Goal: Task Accomplishment & Management: Complete application form

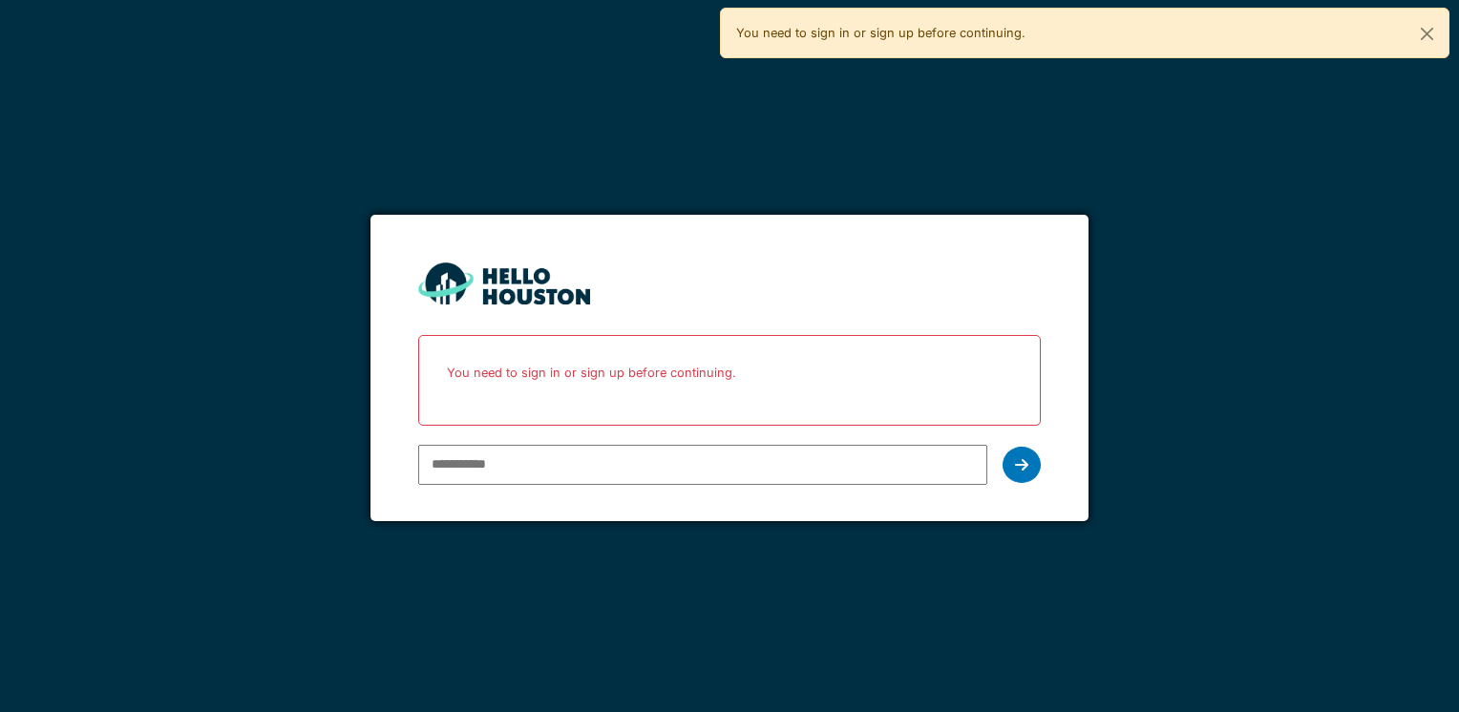
type input "**********"
click at [1024, 470] on icon at bounding box center [1021, 464] width 13 height 15
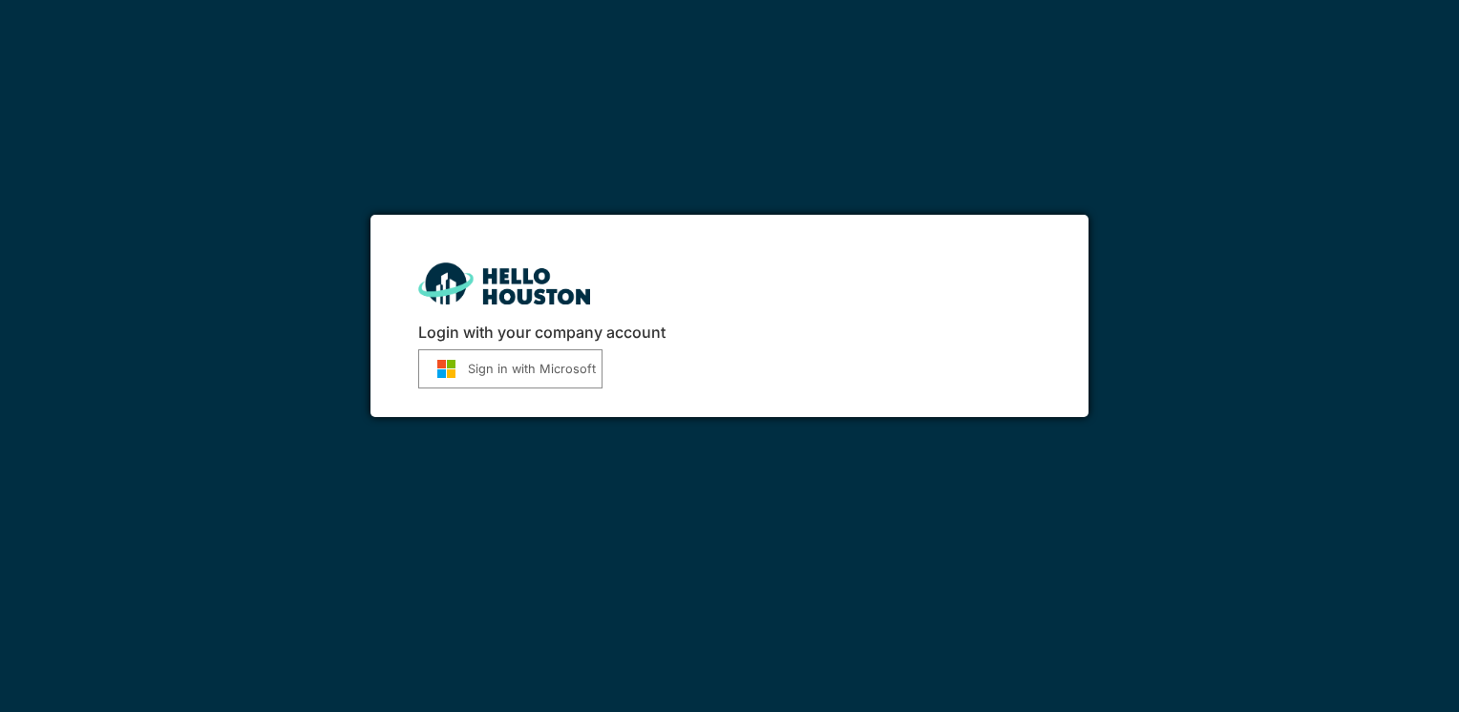
click at [565, 367] on button "Sign in with Microsoft" at bounding box center [510, 368] width 184 height 39
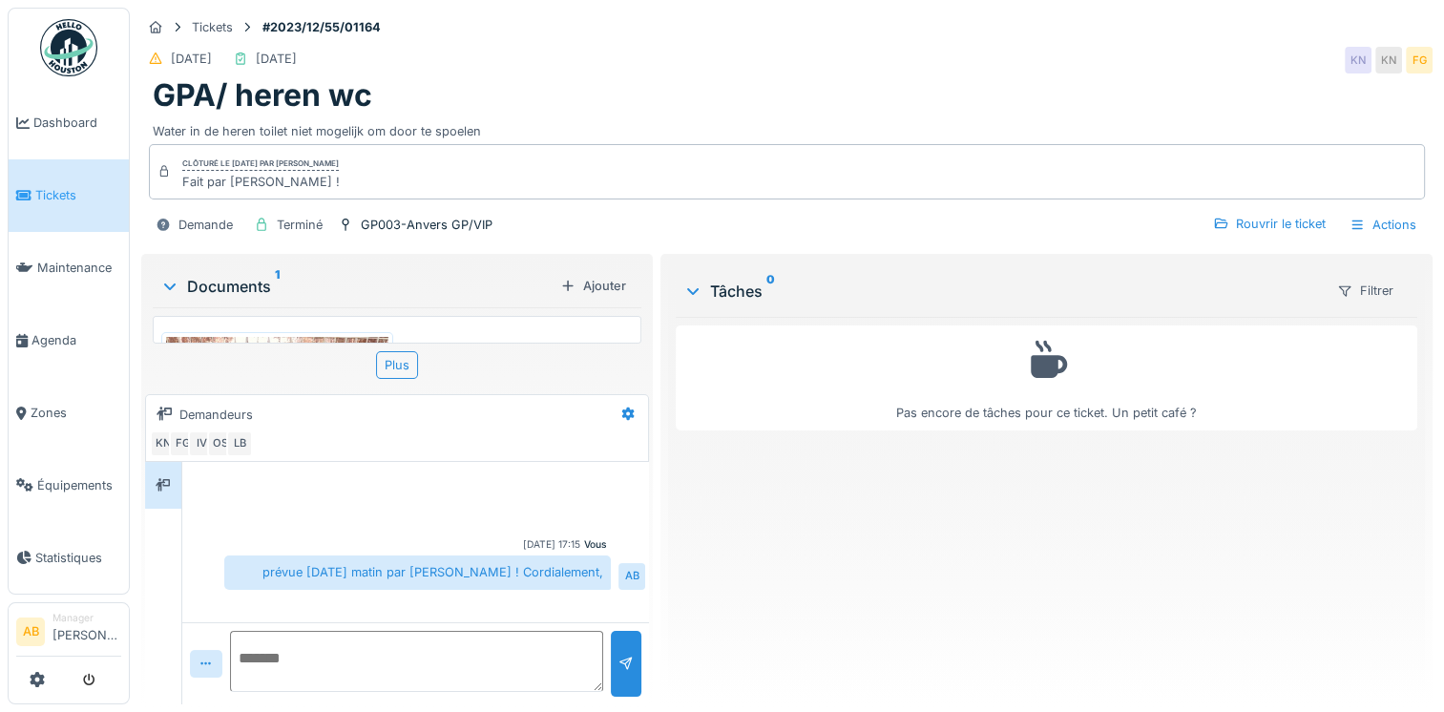
click at [70, 200] on span "Tickets" at bounding box center [78, 195] width 86 height 18
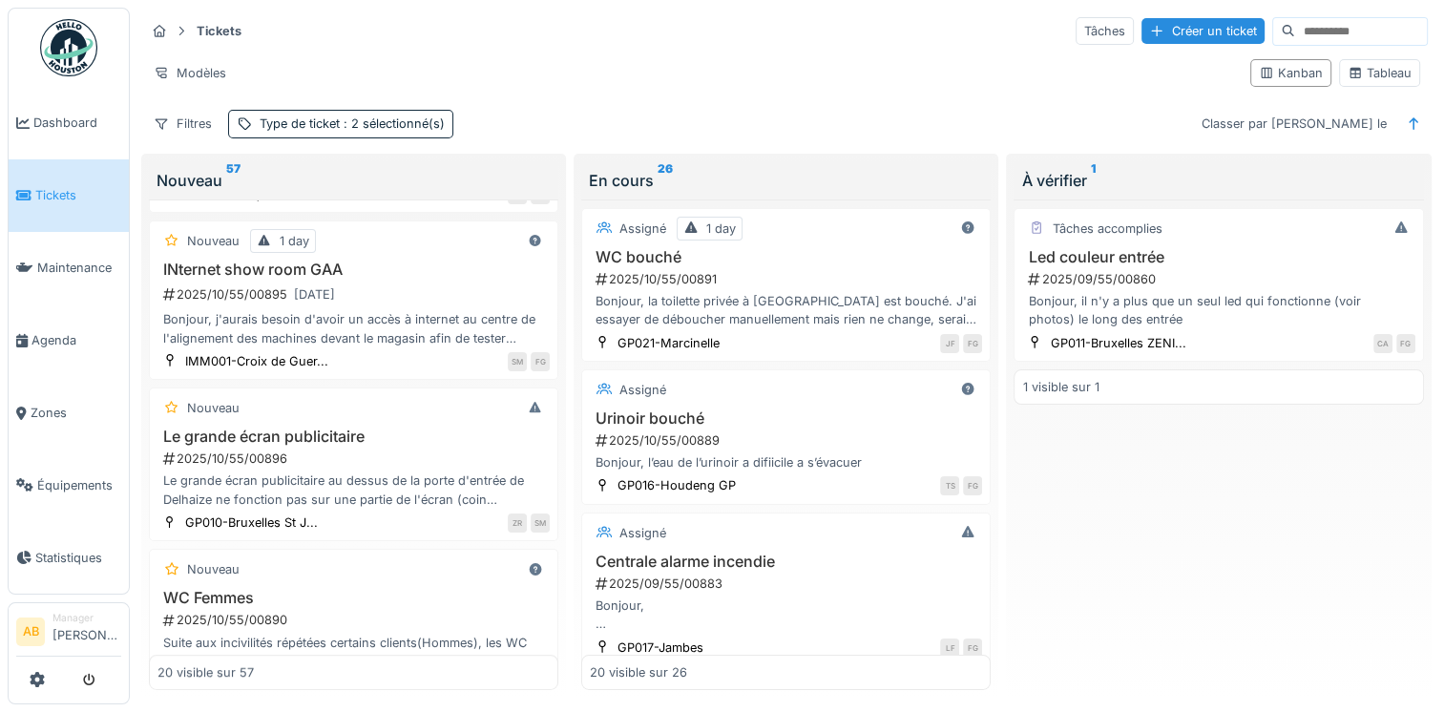
scroll to position [477, 0]
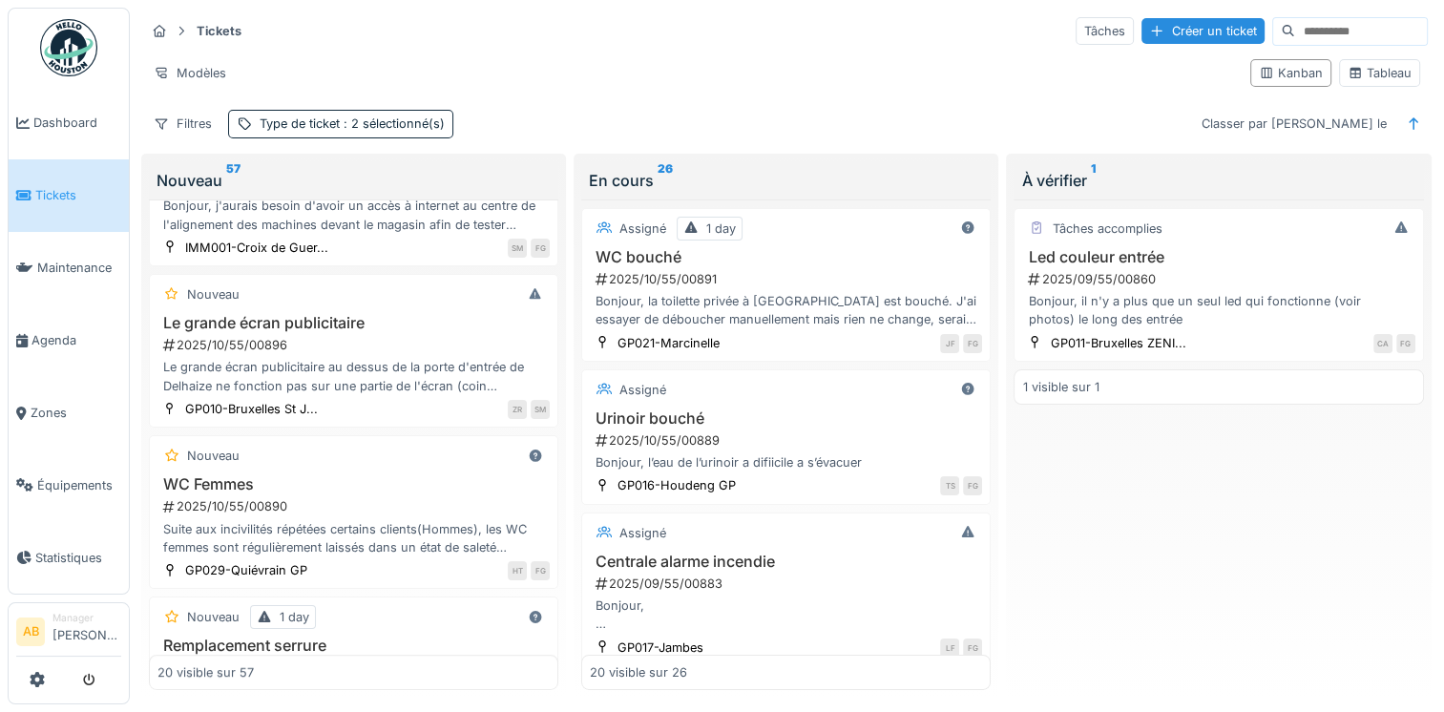
click at [439, 358] on div "Le grande écran publicitaire au dessus de la porte d'entrée de Delhaize ne fonc…" at bounding box center [354, 376] width 392 height 36
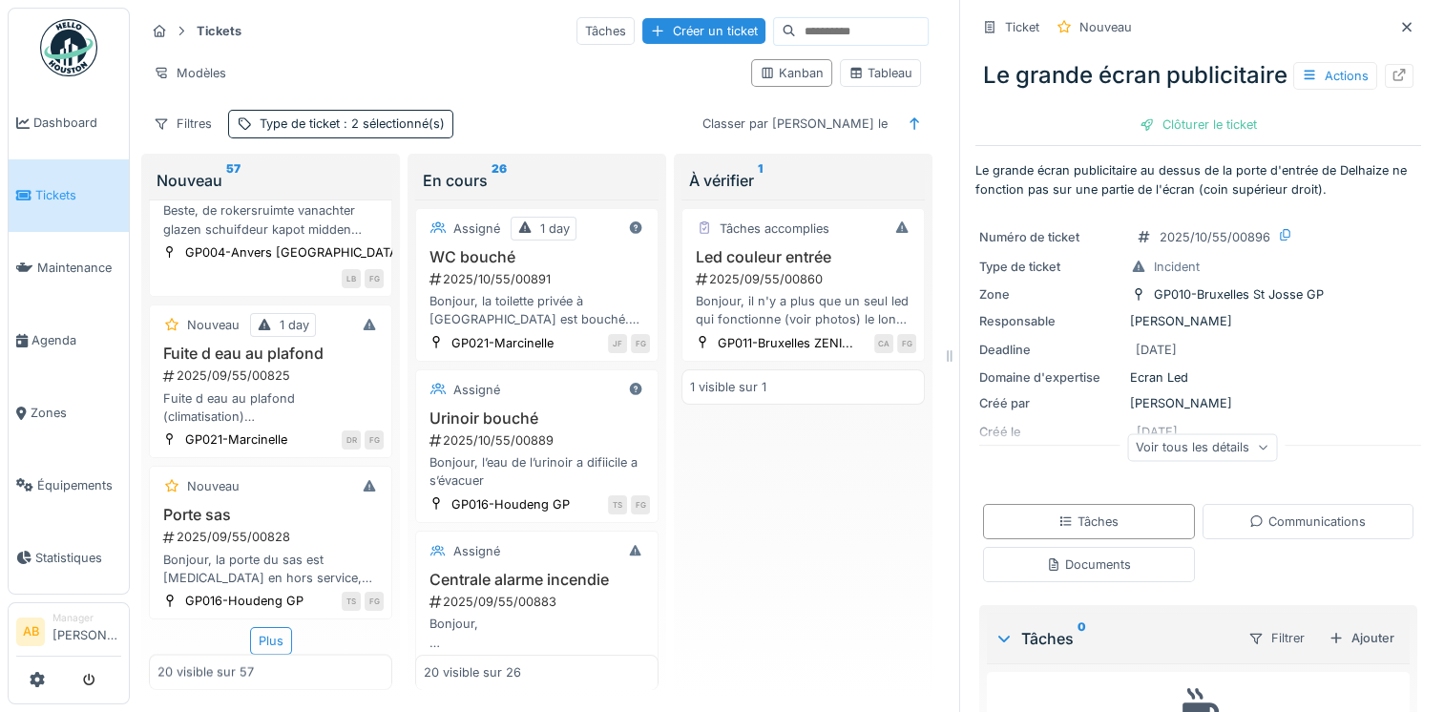
scroll to position [15, 0]
click at [256, 626] on div "Plus" at bounding box center [271, 640] width 42 height 28
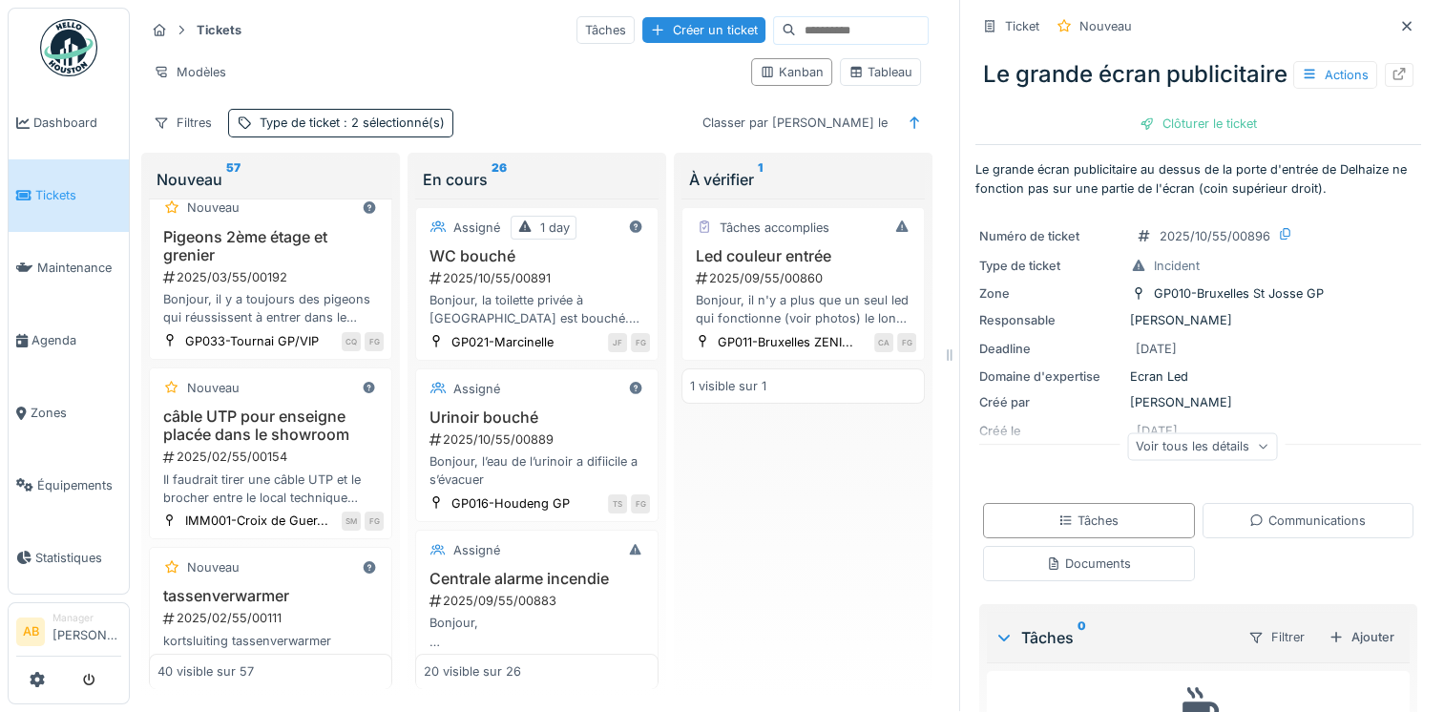
scroll to position [6491, 0]
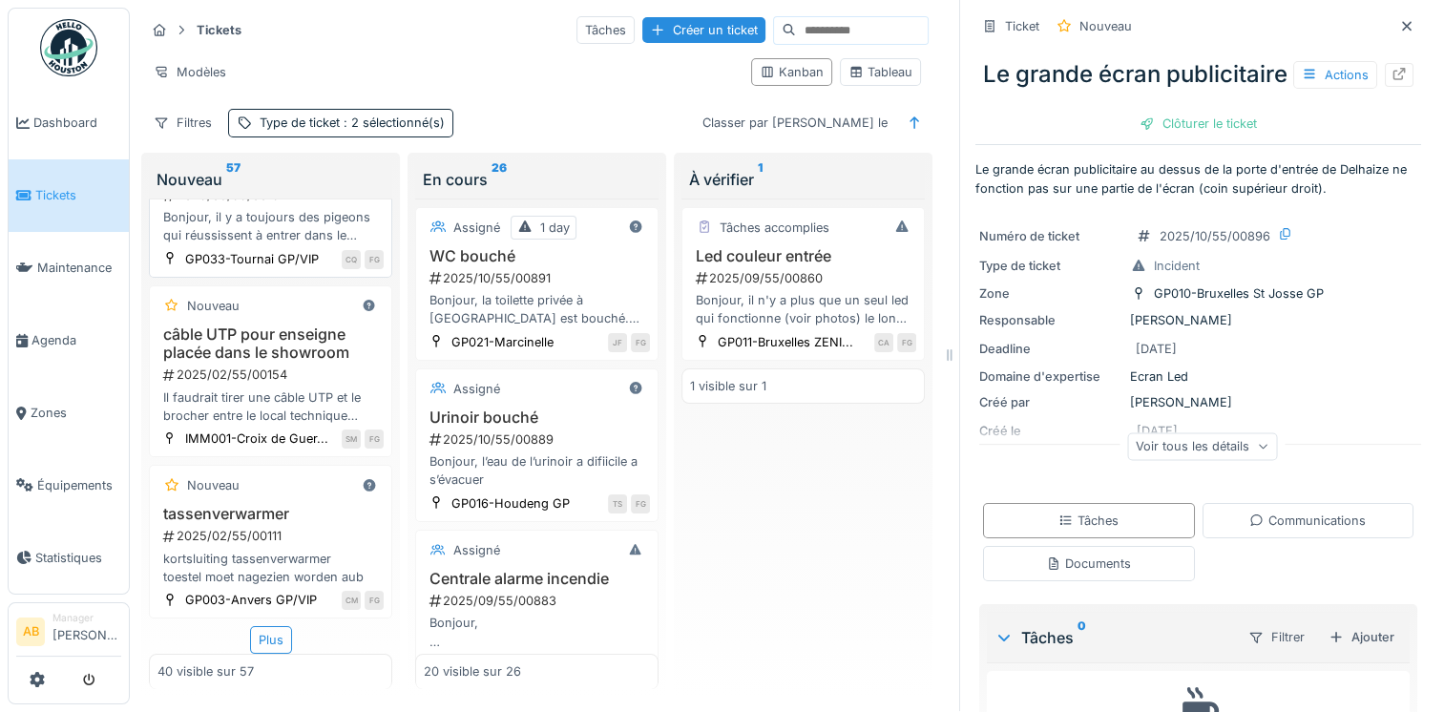
click at [248, 244] on div "Bonjour, il y a toujours des pigeons qui réussissent à entrer dans le grenier v…" at bounding box center [271, 226] width 226 height 36
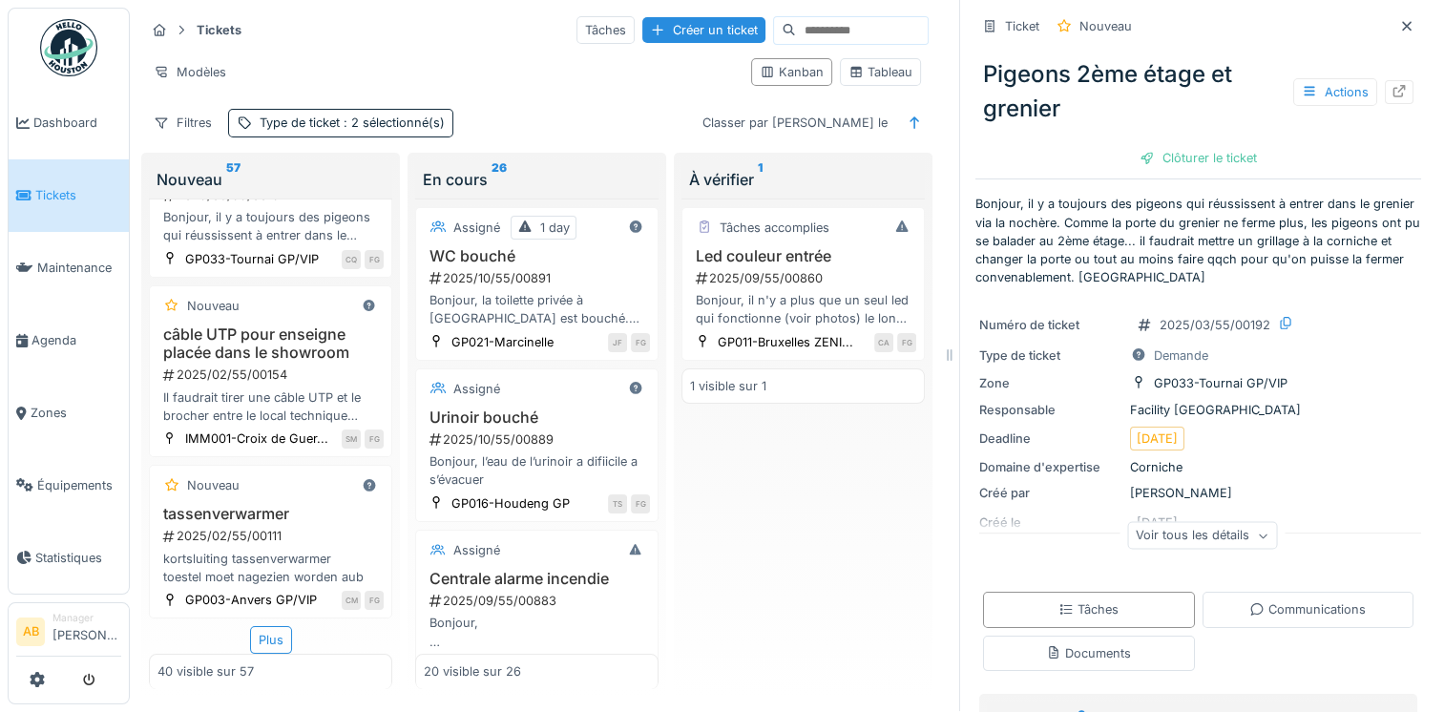
scroll to position [186, 0]
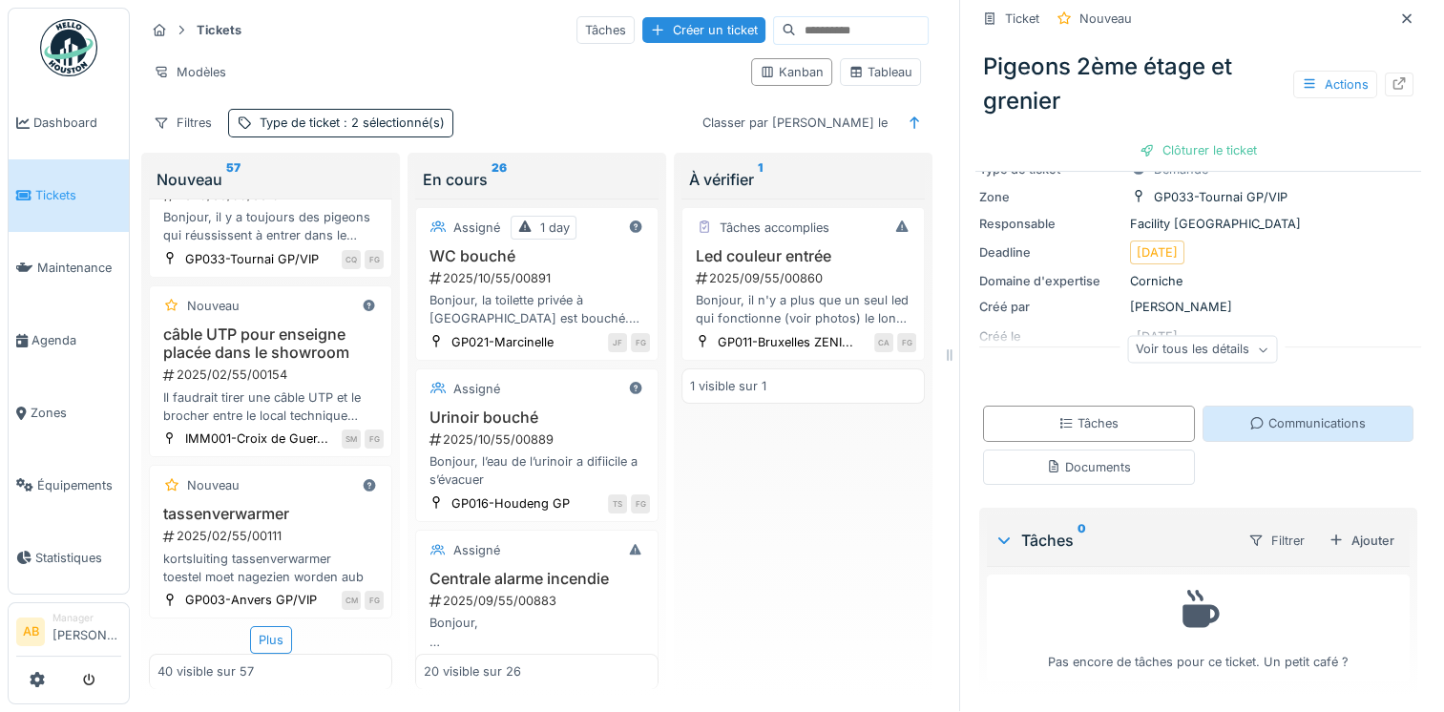
click at [1253, 416] on div "Communications" at bounding box center [1308, 423] width 116 height 18
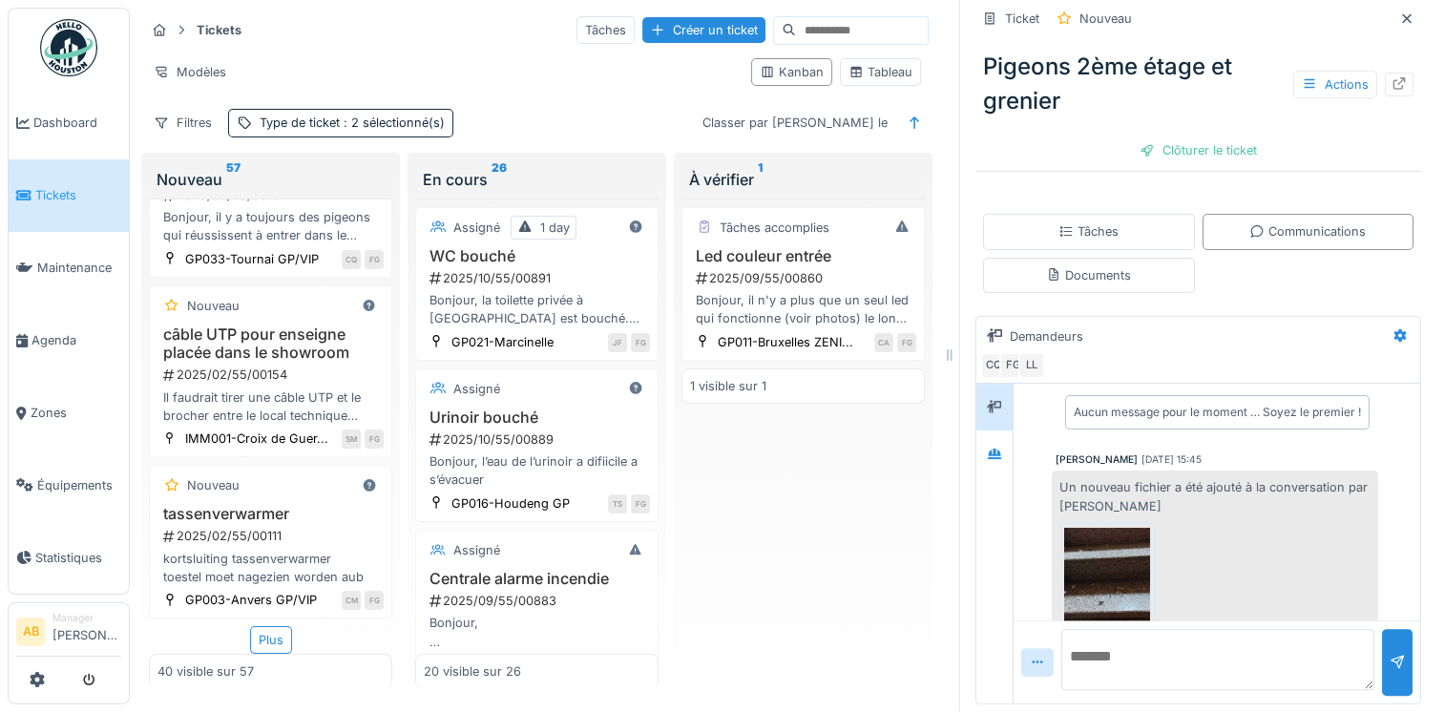
scroll to position [0, 0]
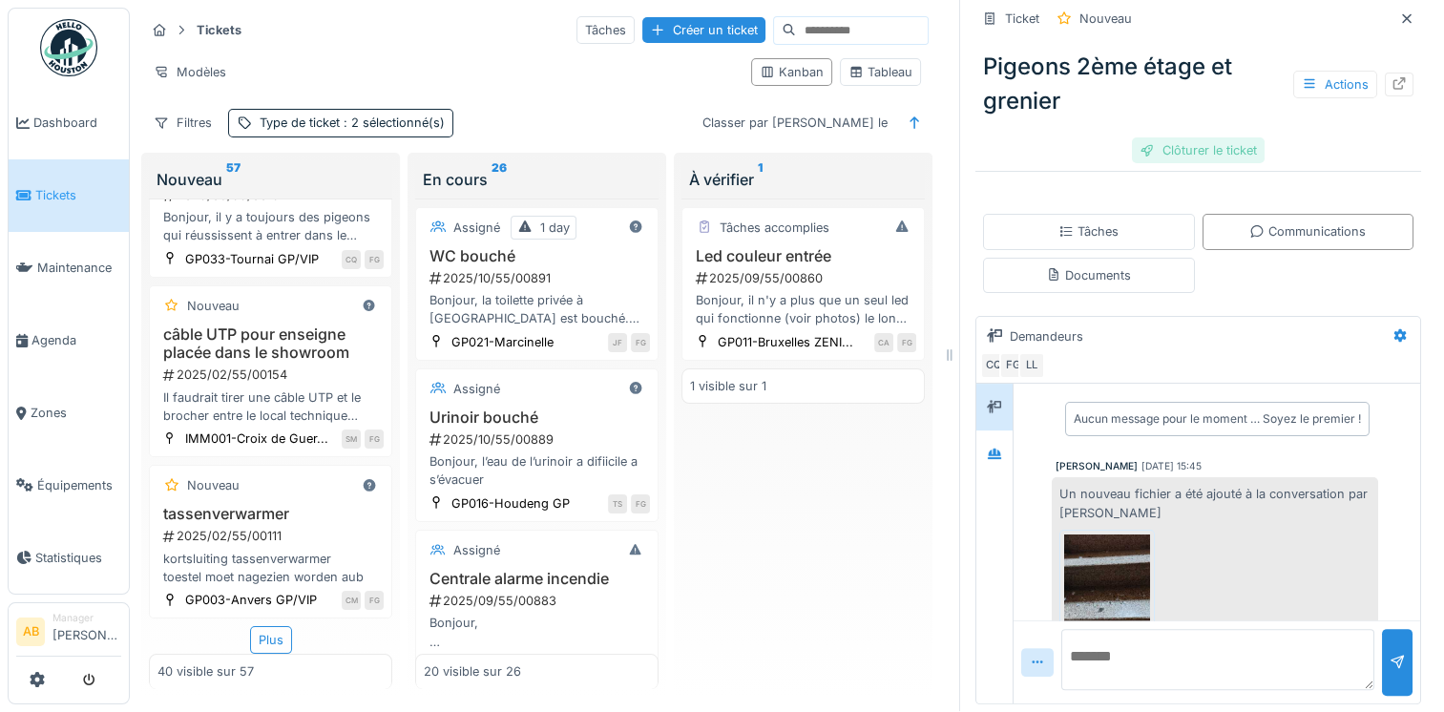
click at [1186, 140] on div "Clôturer le ticket" at bounding box center [1198, 150] width 133 height 26
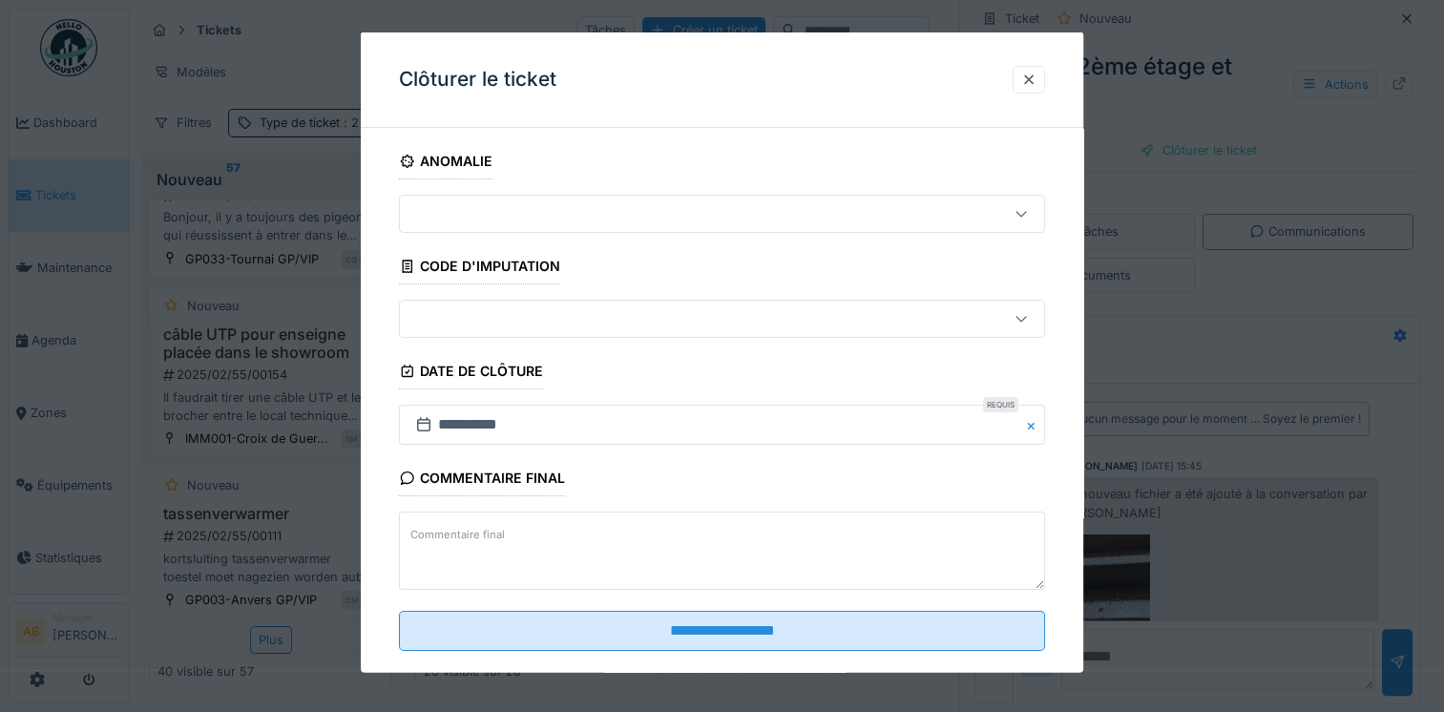
click at [583, 540] on textarea "Commentaire final" at bounding box center [722, 551] width 646 height 78
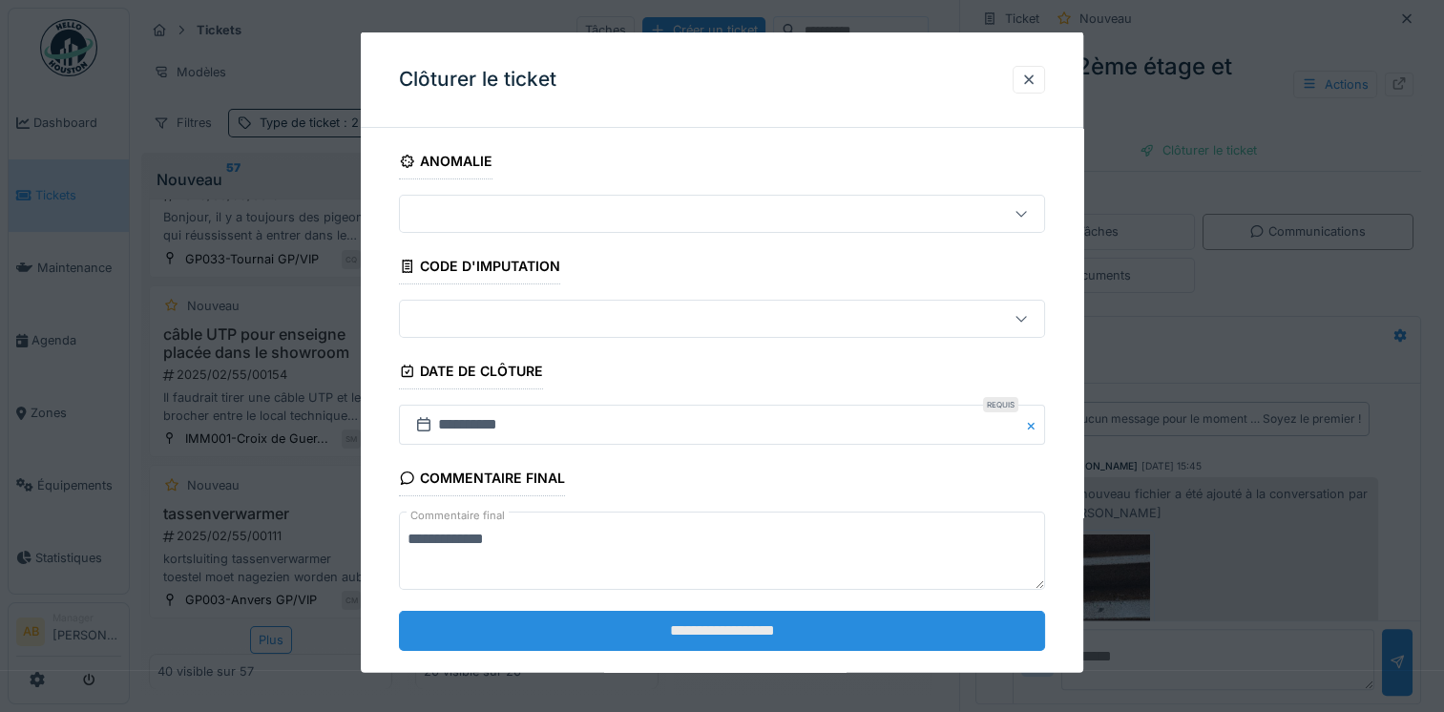
type textarea "**********"
click at [559, 613] on input "**********" at bounding box center [722, 630] width 646 height 40
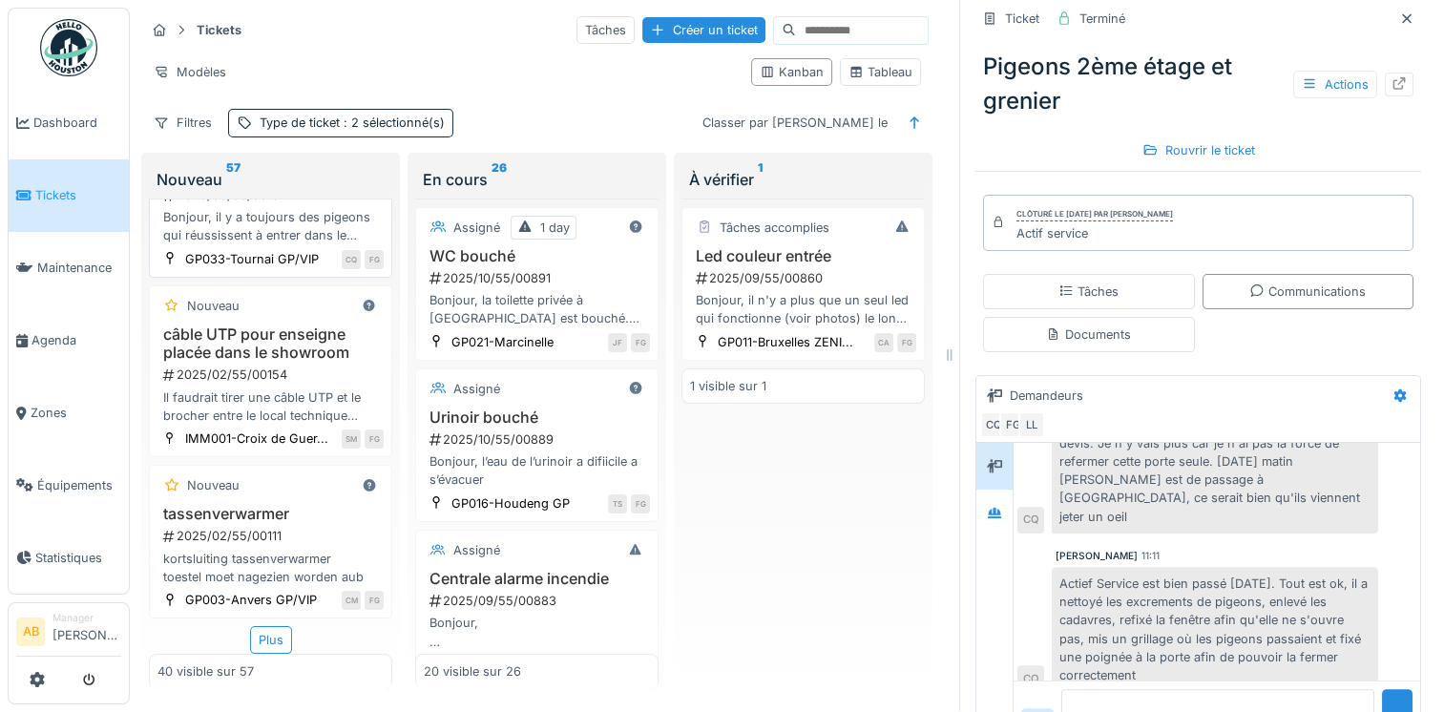
scroll to position [6796, 0]
click at [257, 626] on div "Plus" at bounding box center [271, 640] width 42 height 28
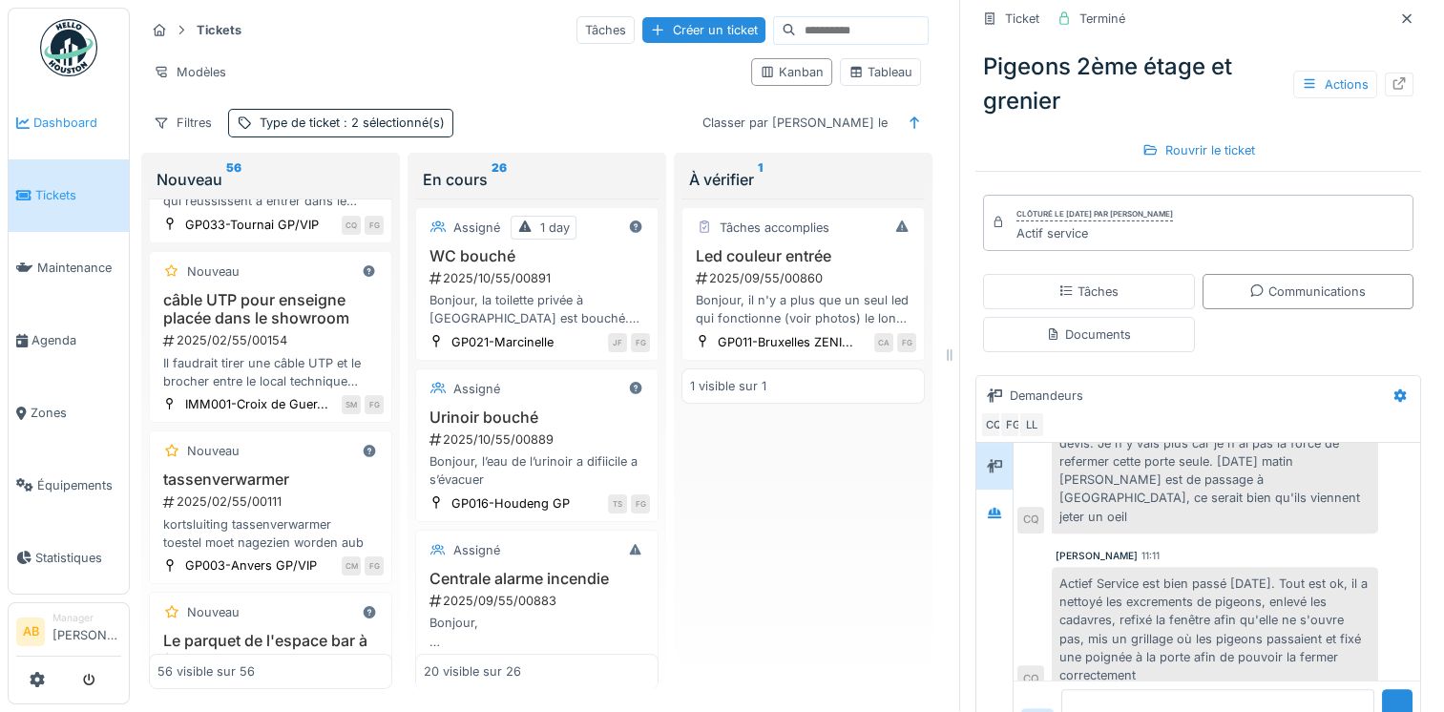
click at [61, 123] on span "Dashboard" at bounding box center [77, 123] width 88 height 18
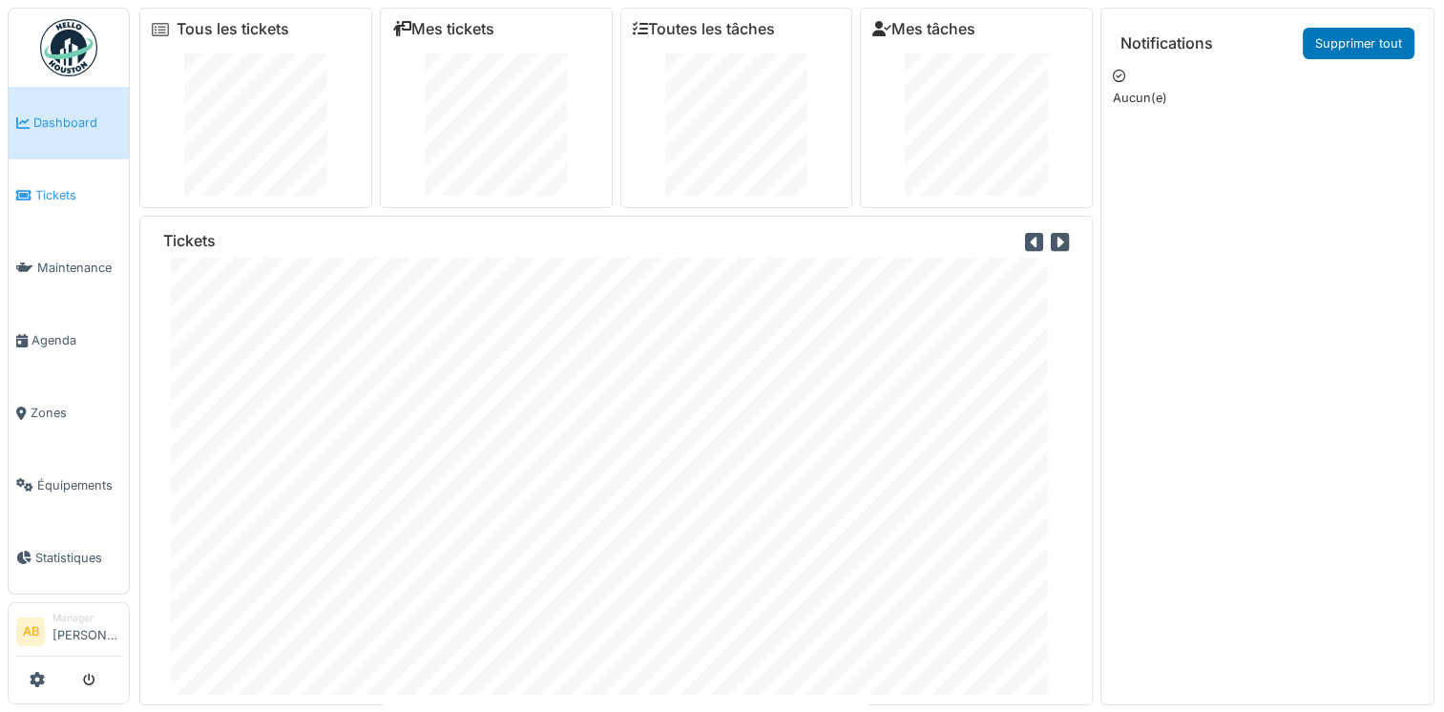
click at [46, 202] on link "Tickets" at bounding box center [69, 195] width 120 height 73
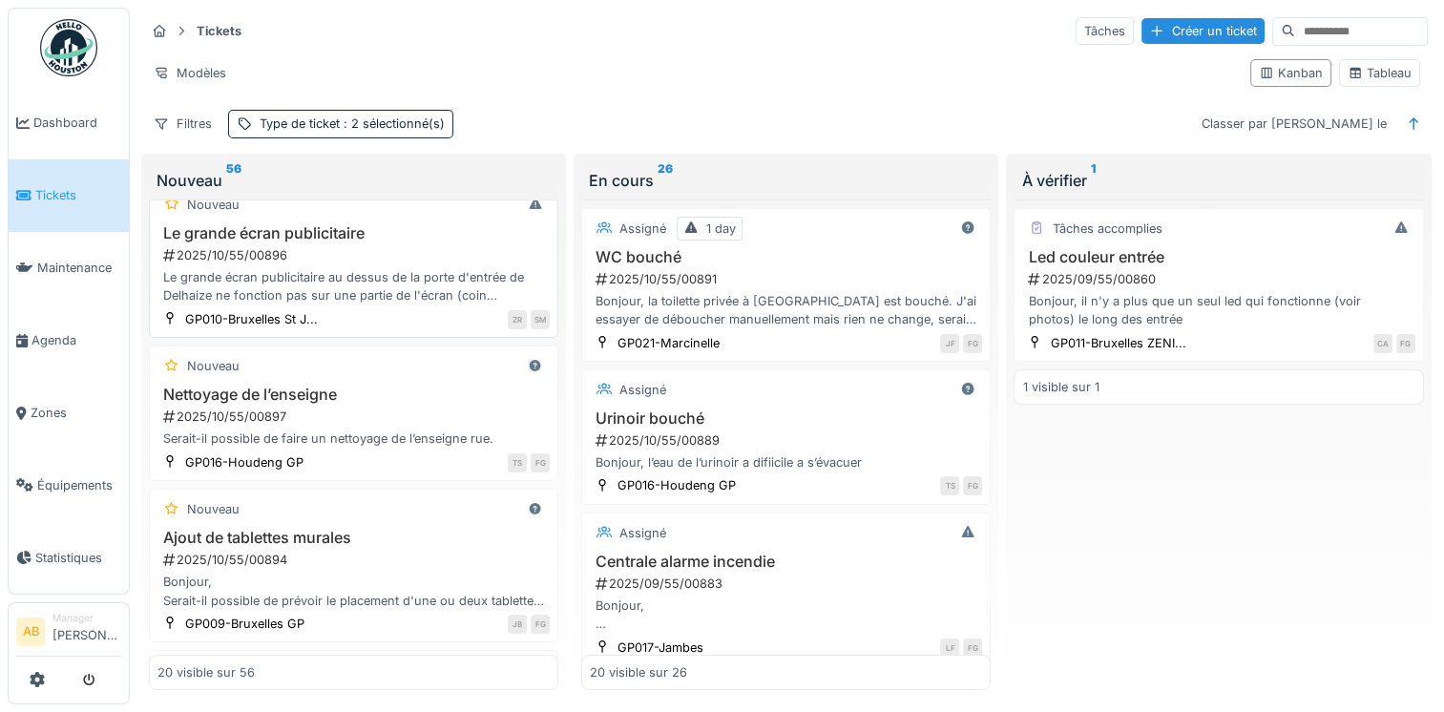
scroll to position [286, 0]
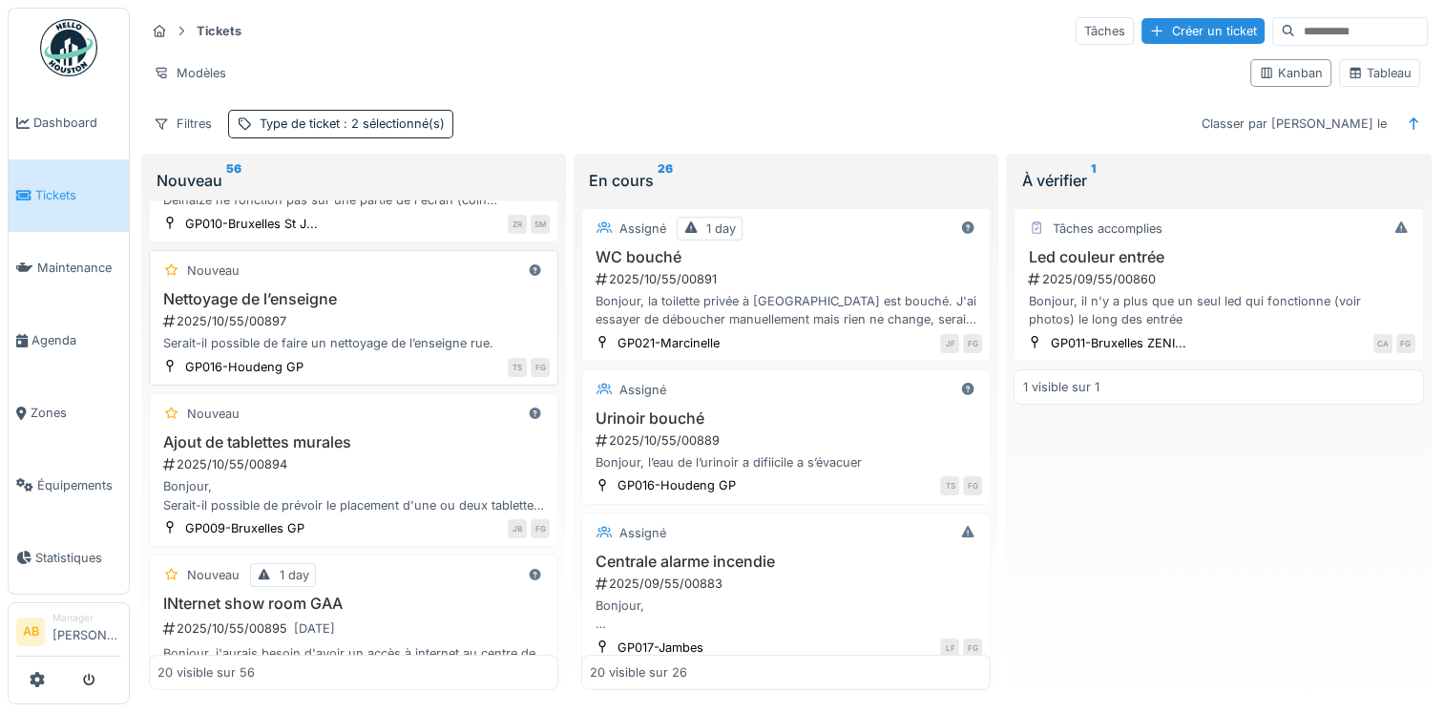
click at [368, 312] on div "2025/10/55/00897" at bounding box center [355, 321] width 389 height 18
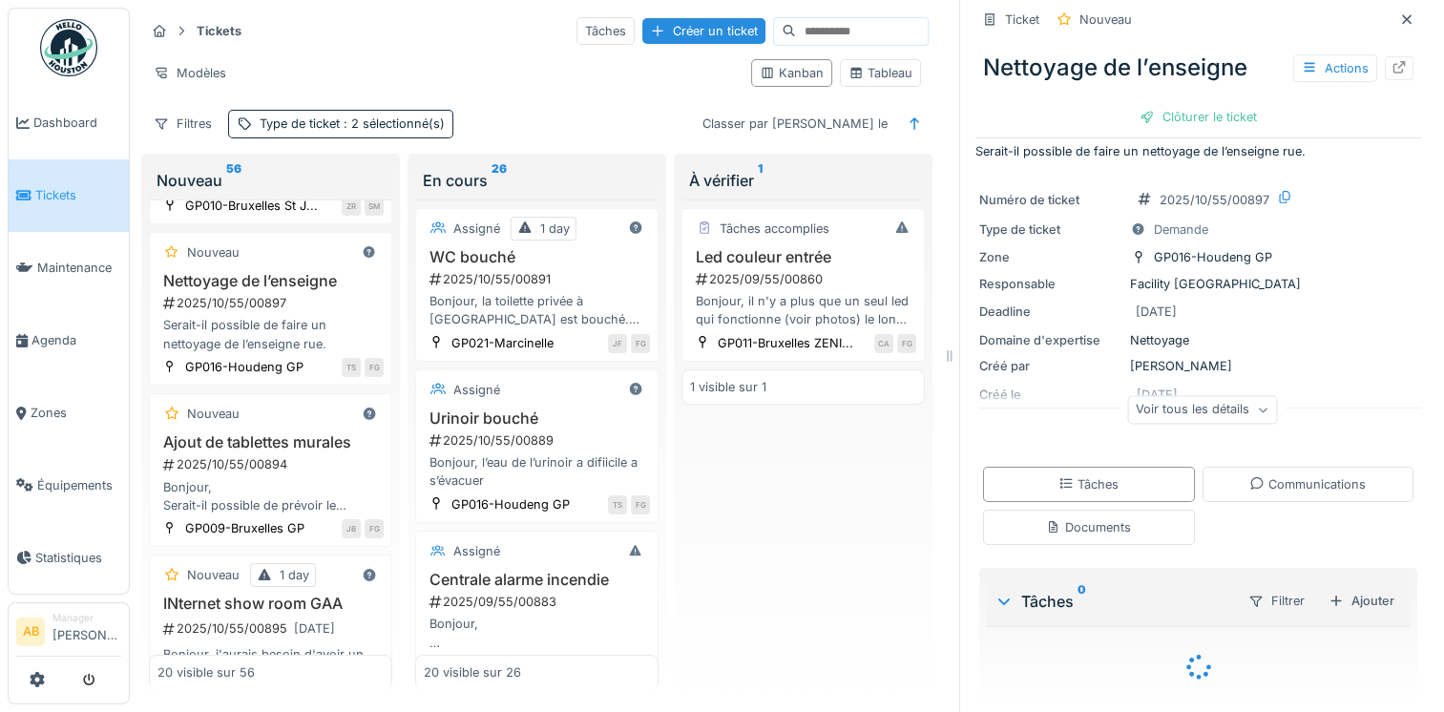
scroll to position [29, 0]
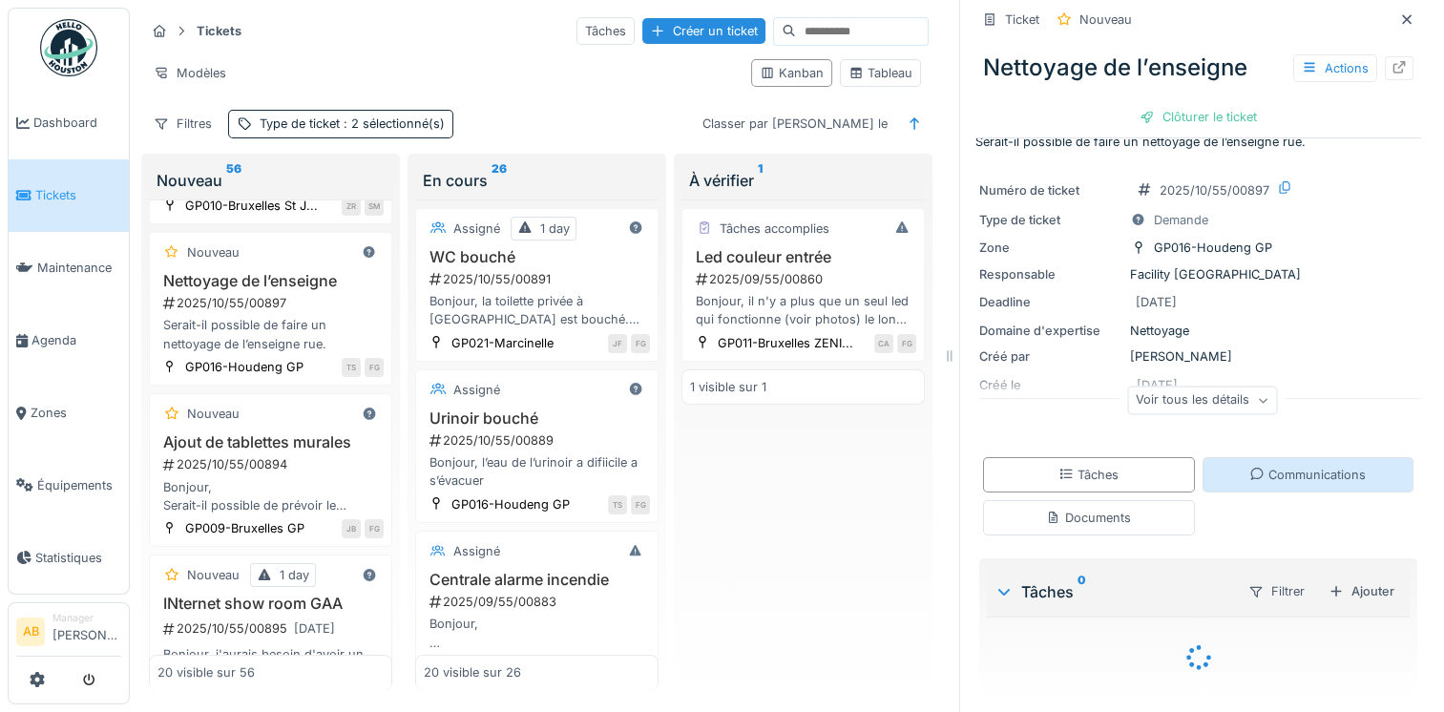
click at [1272, 473] on div "Communications" at bounding box center [1308, 475] width 116 height 18
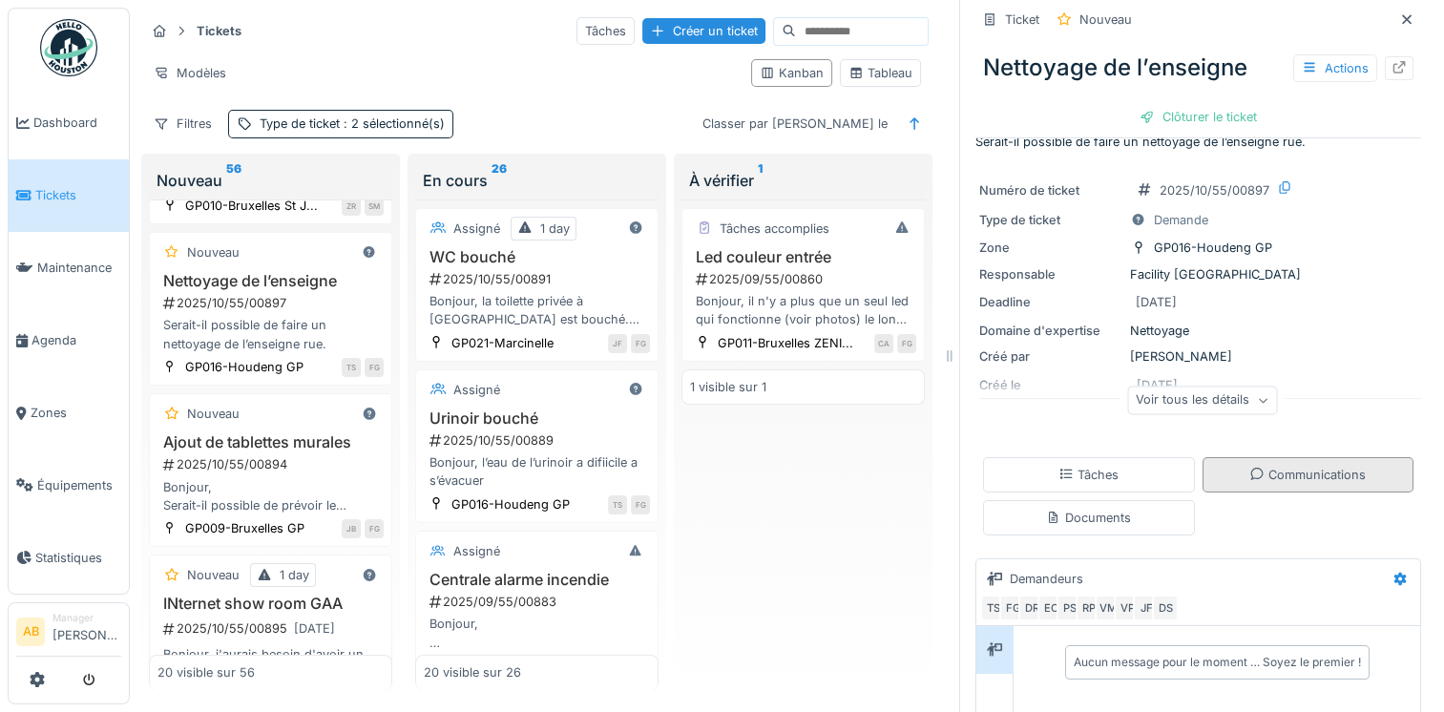
scroll to position [15, 0]
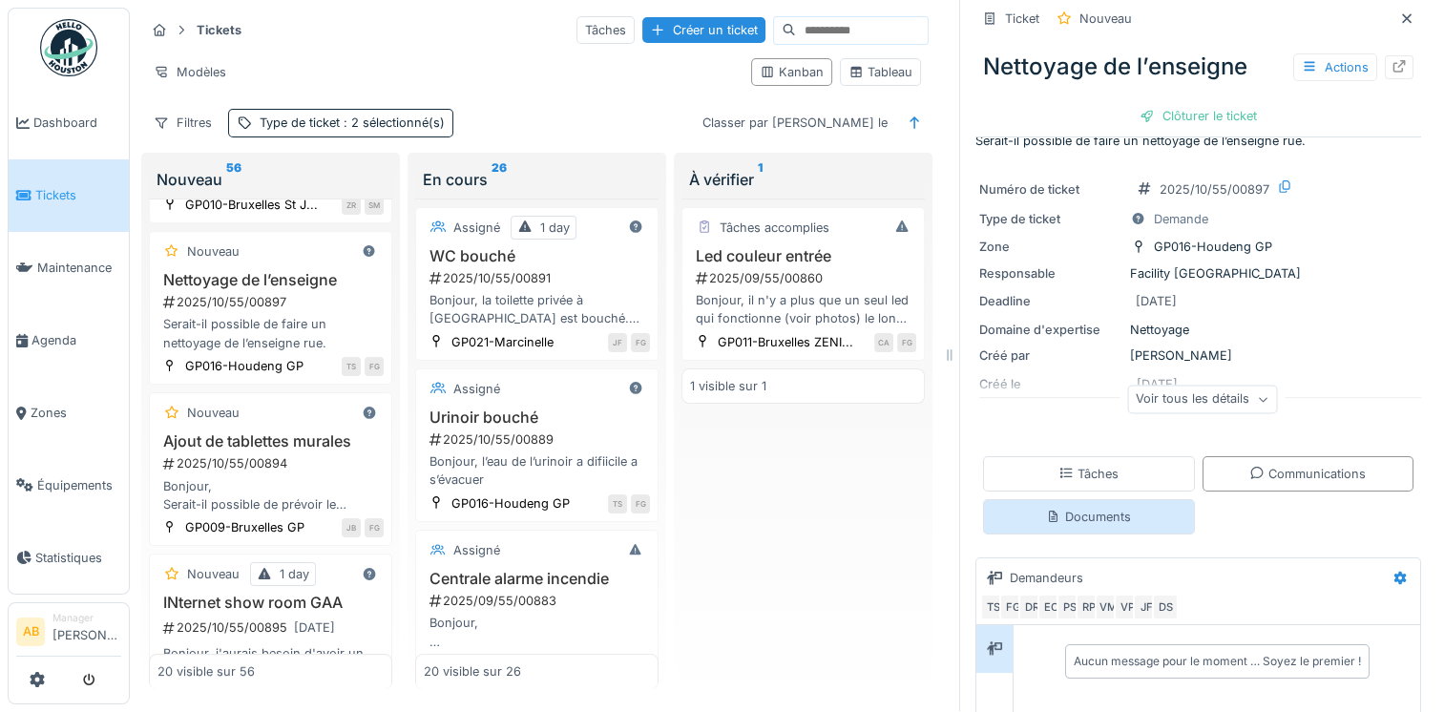
click at [1110, 510] on div "Documents" at bounding box center [1088, 517] width 85 height 18
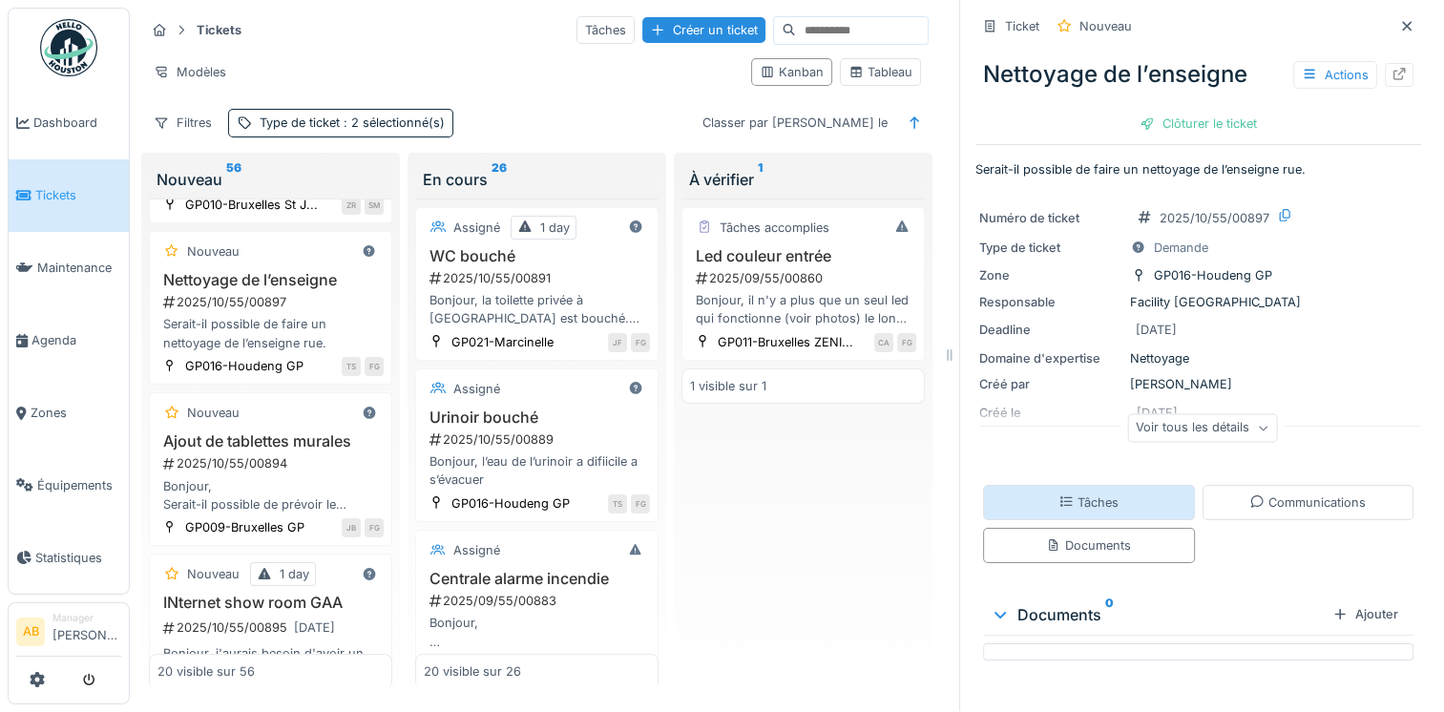
click at [1128, 500] on div "Tâches" at bounding box center [1089, 502] width 212 height 35
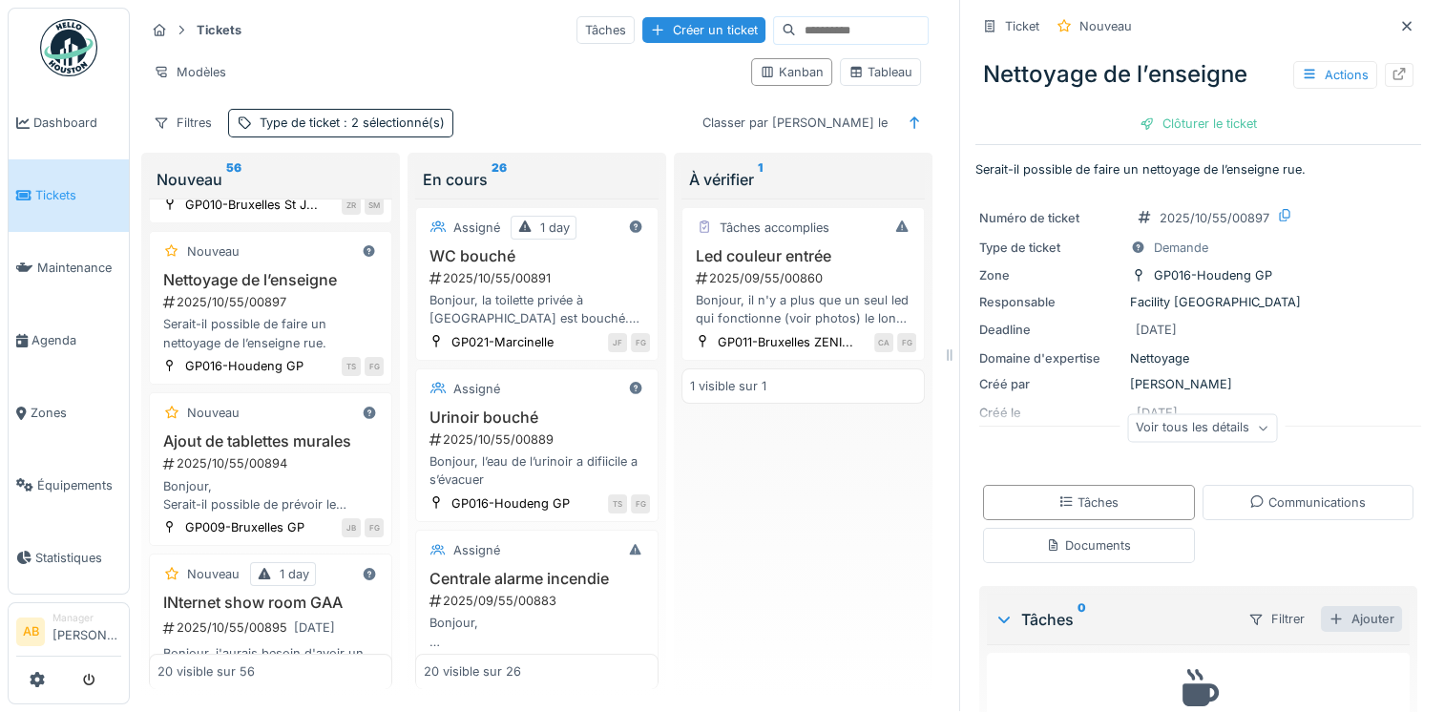
click at [1326, 606] on div "Ajouter" at bounding box center [1361, 619] width 81 height 26
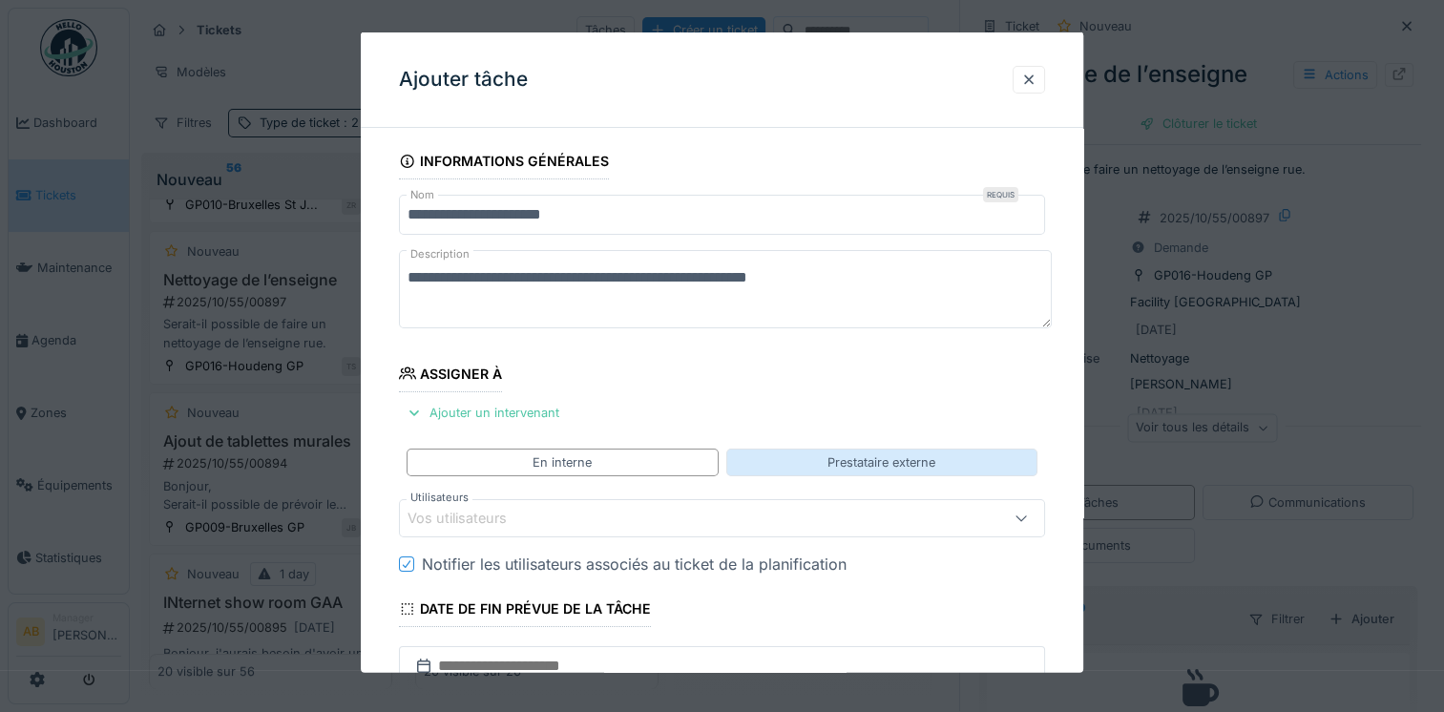
click at [838, 467] on div "Prestataire externe" at bounding box center [882, 462] width 108 height 18
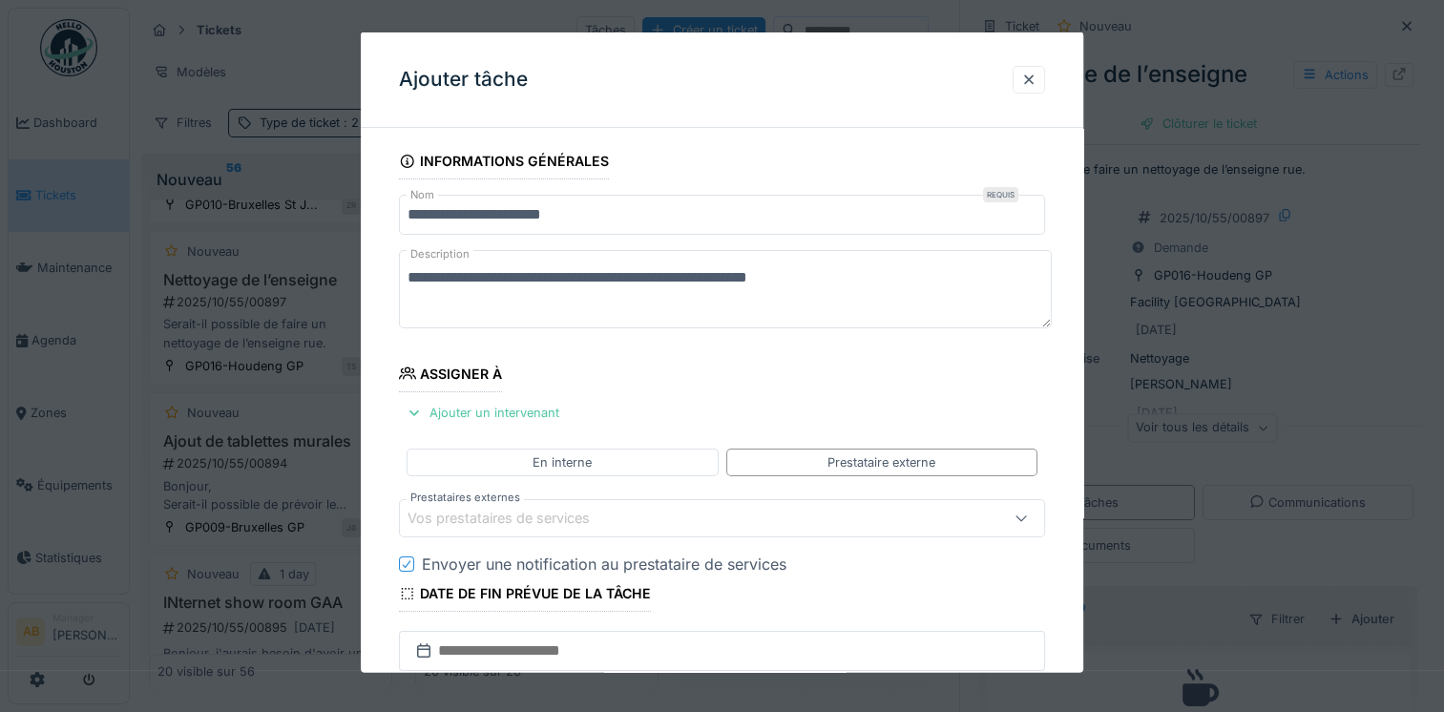
click at [656, 514] on div "Vos prestataires de services" at bounding box center [683, 518] width 551 height 21
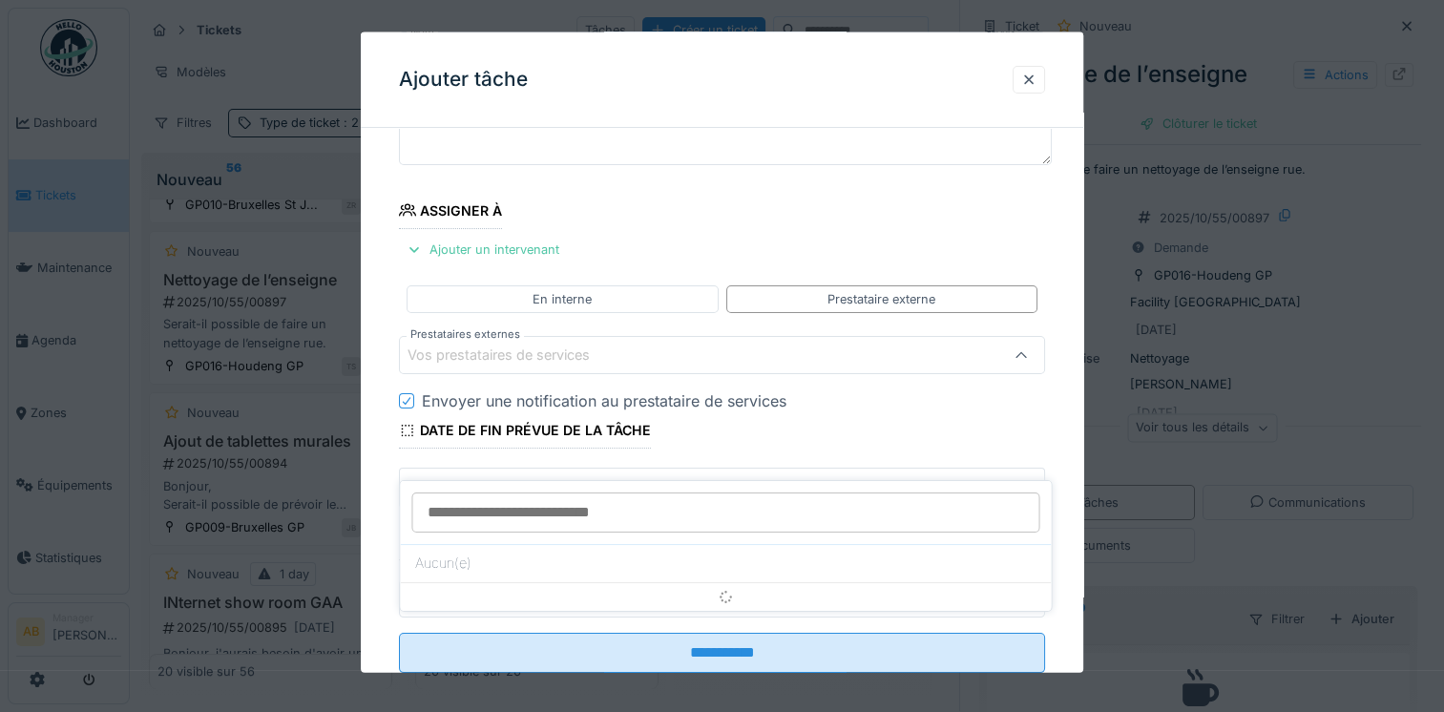
scroll to position [164, 0]
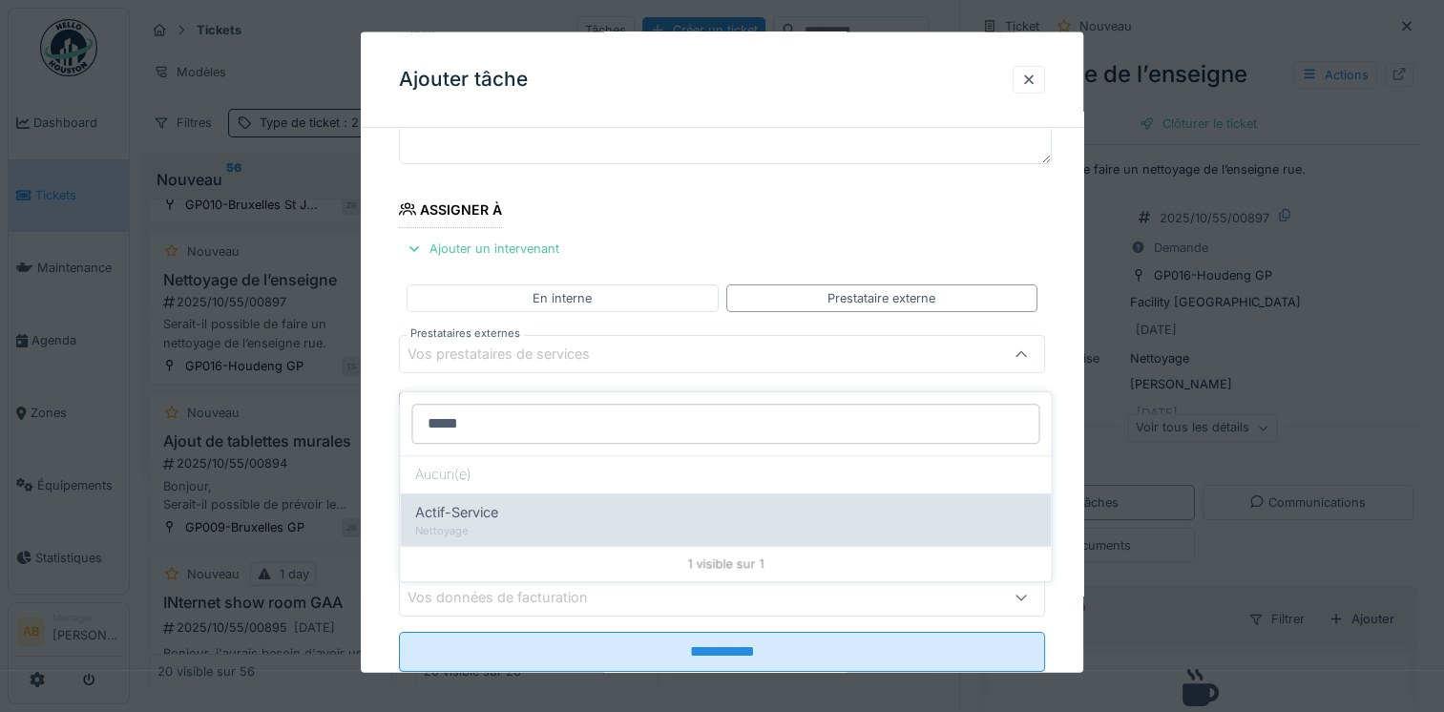
type input "*****"
click at [622, 502] on div "Actif-Service" at bounding box center [725, 512] width 620 height 21
type input "***"
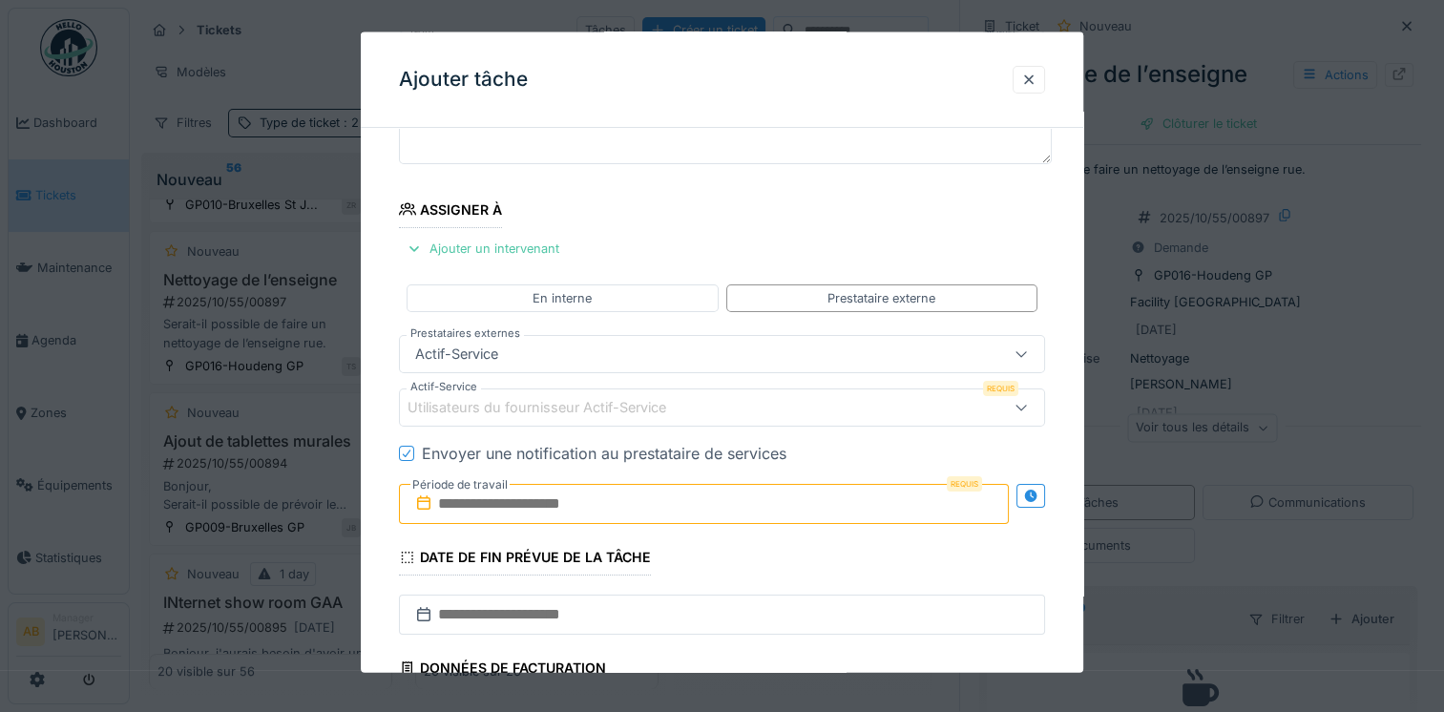
click at [569, 404] on div "Utilisateurs du fournisseur Actif-Service" at bounding box center [550, 407] width 285 height 21
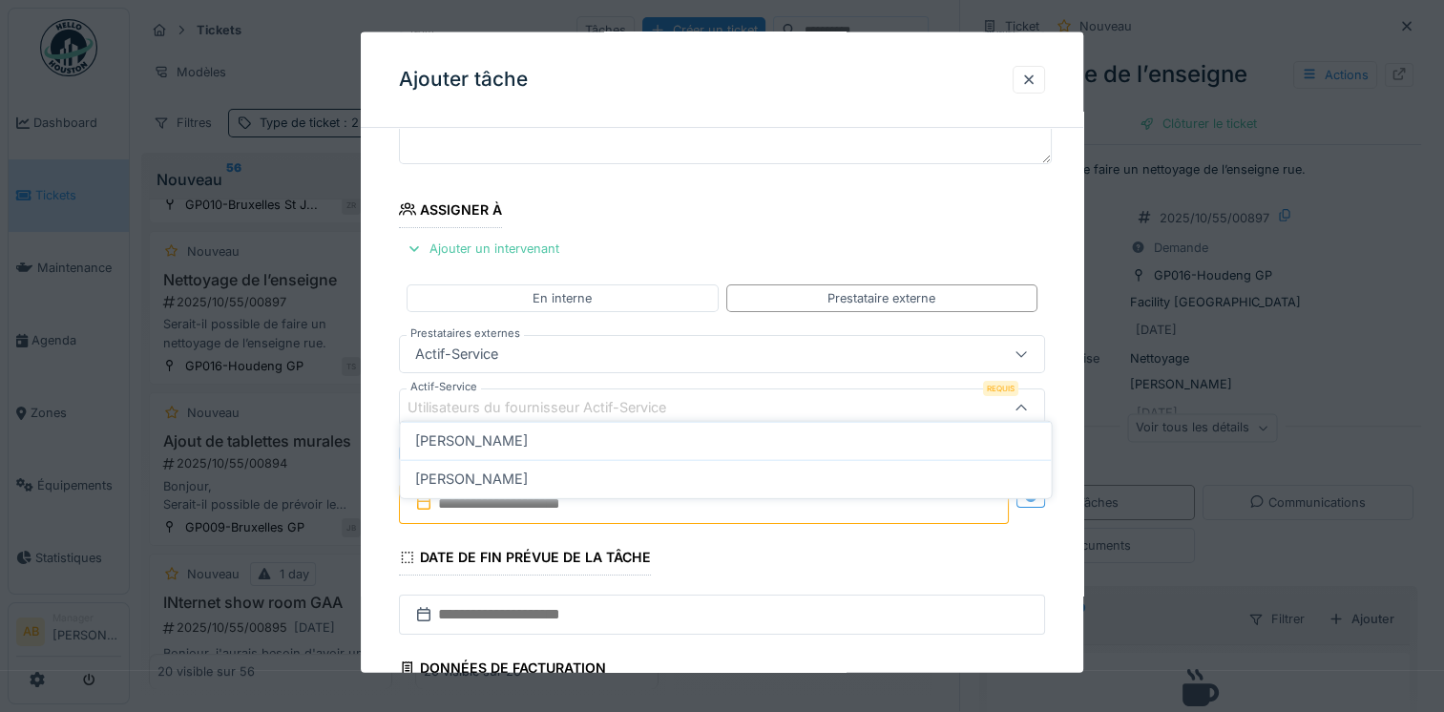
scroll to position [218, 0]
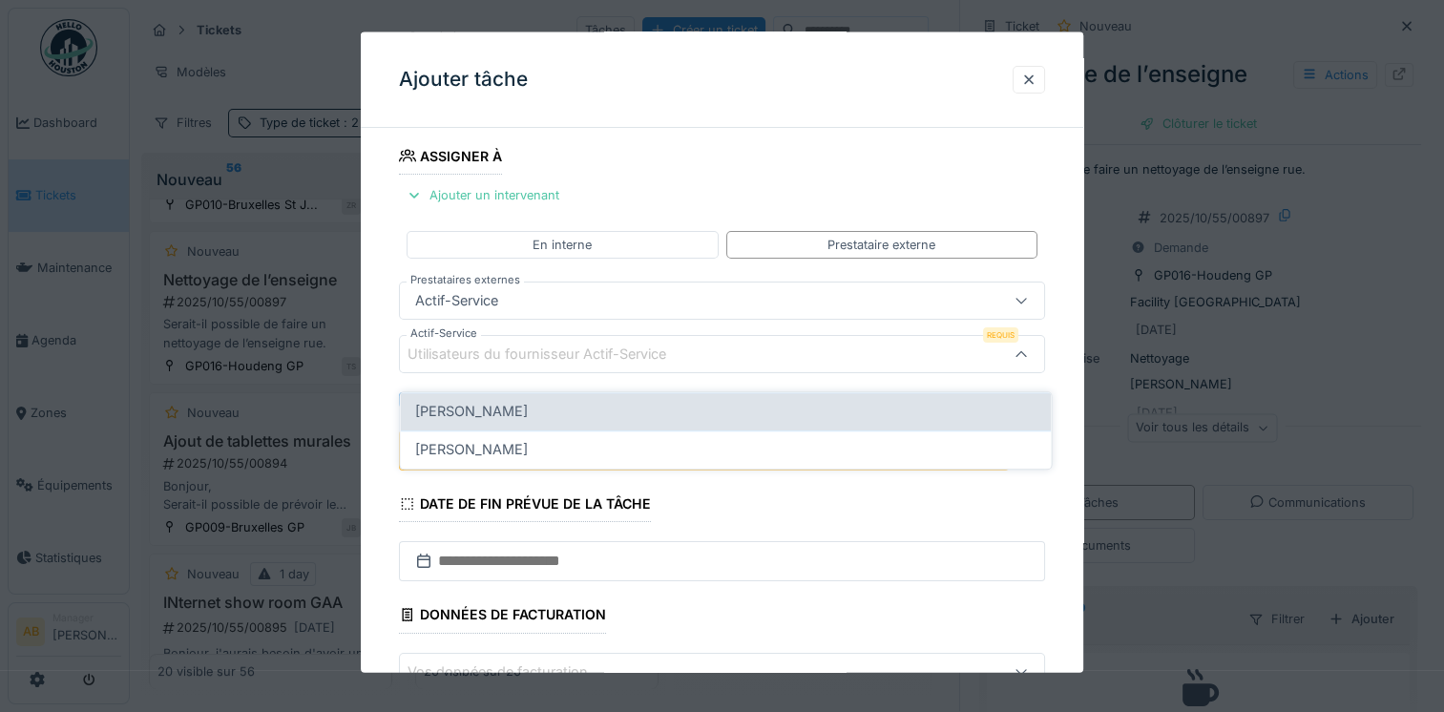
click at [569, 405] on div "[PERSON_NAME]" at bounding box center [725, 411] width 620 height 21
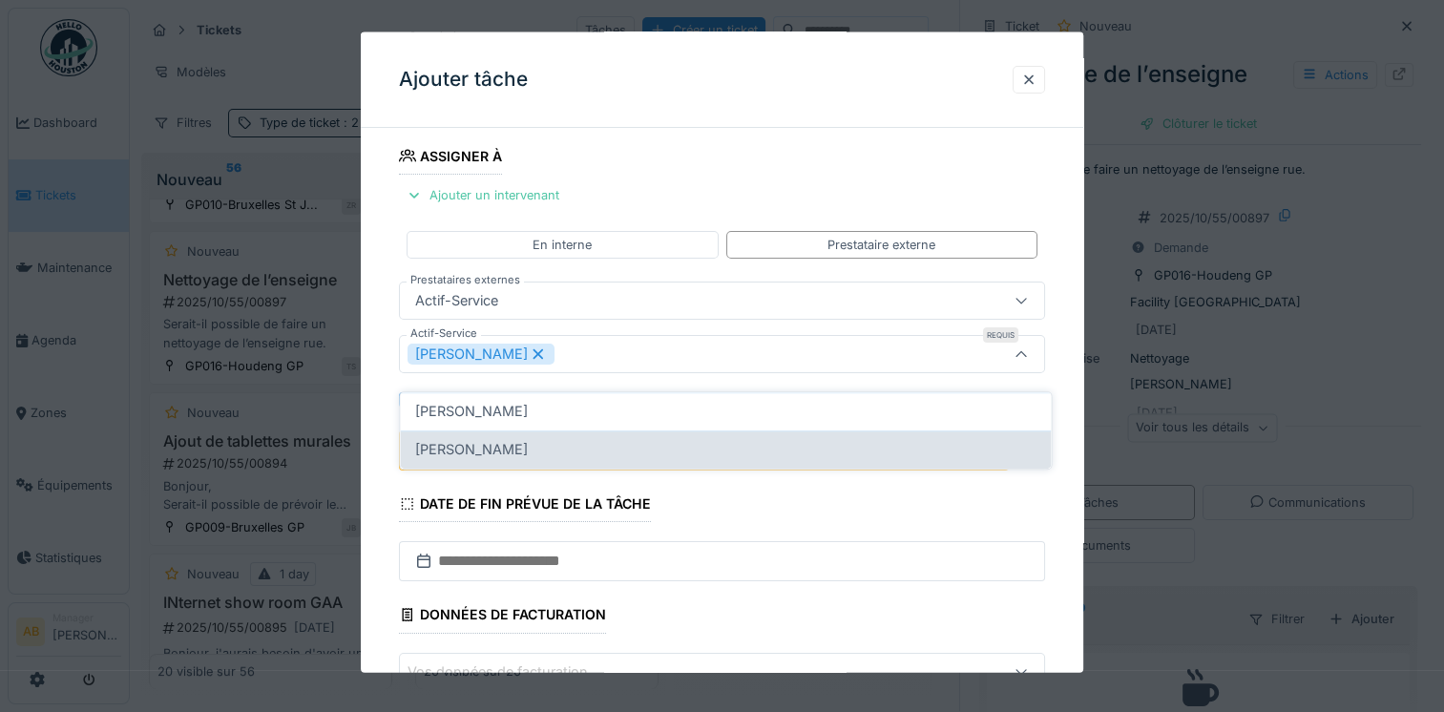
click at [600, 439] on div "[PERSON_NAME]" at bounding box center [725, 449] width 620 height 21
type input "*********"
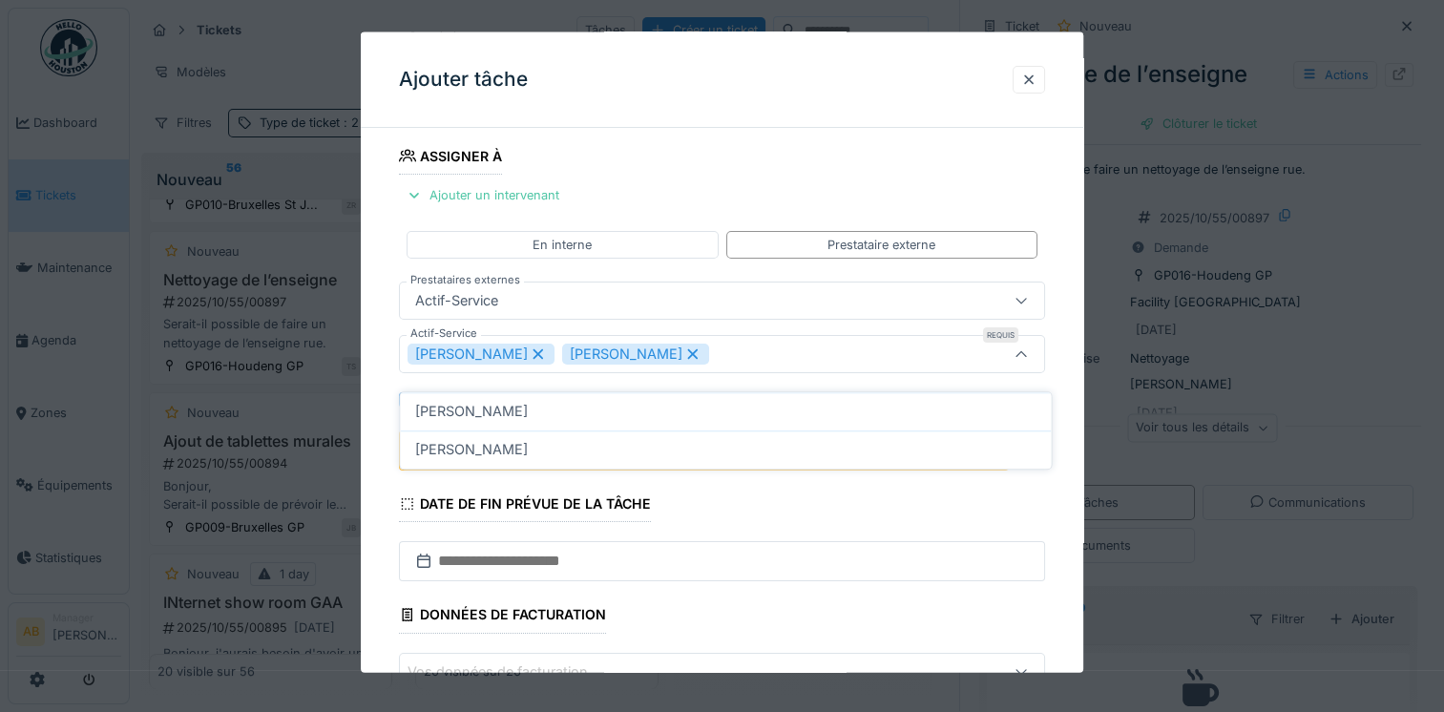
click at [1037, 515] on fieldset "**********" at bounding box center [722, 344] width 646 height 836
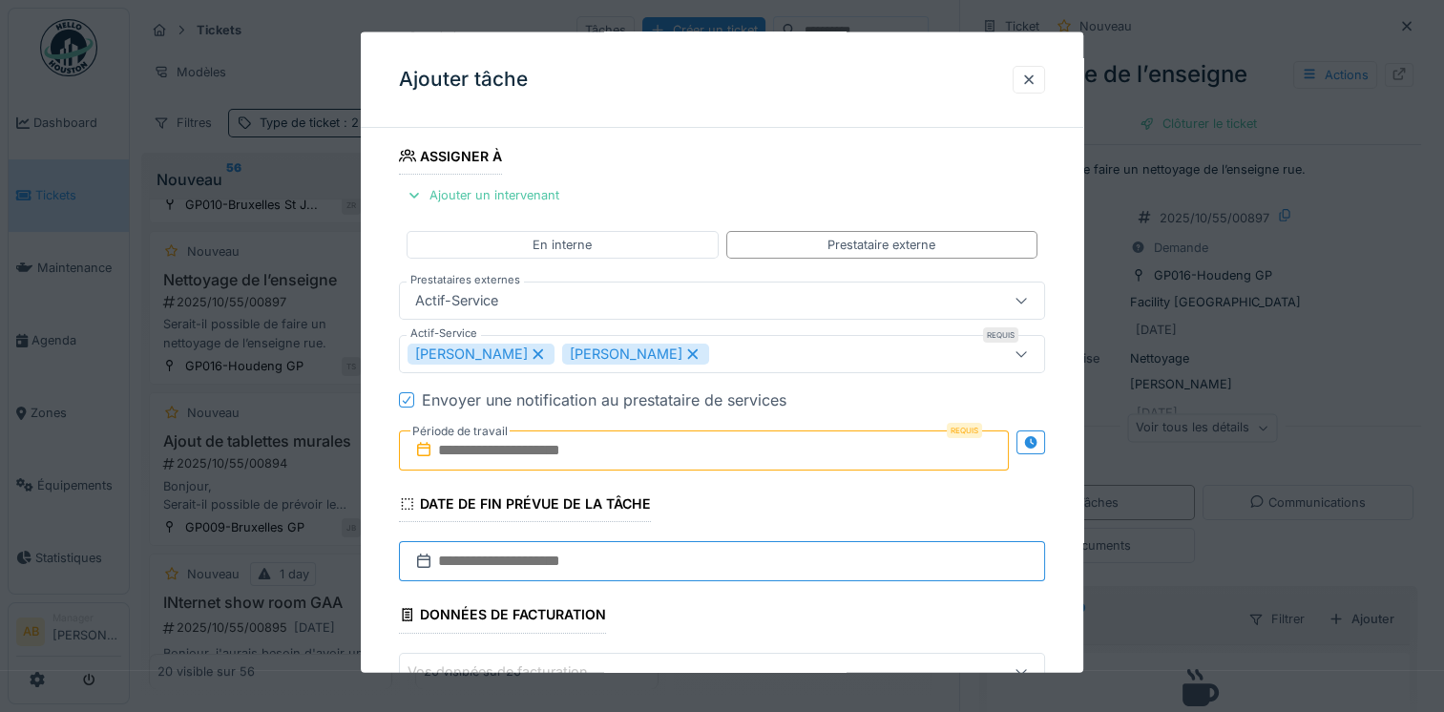
click at [588, 570] on input "text" at bounding box center [722, 561] width 646 height 40
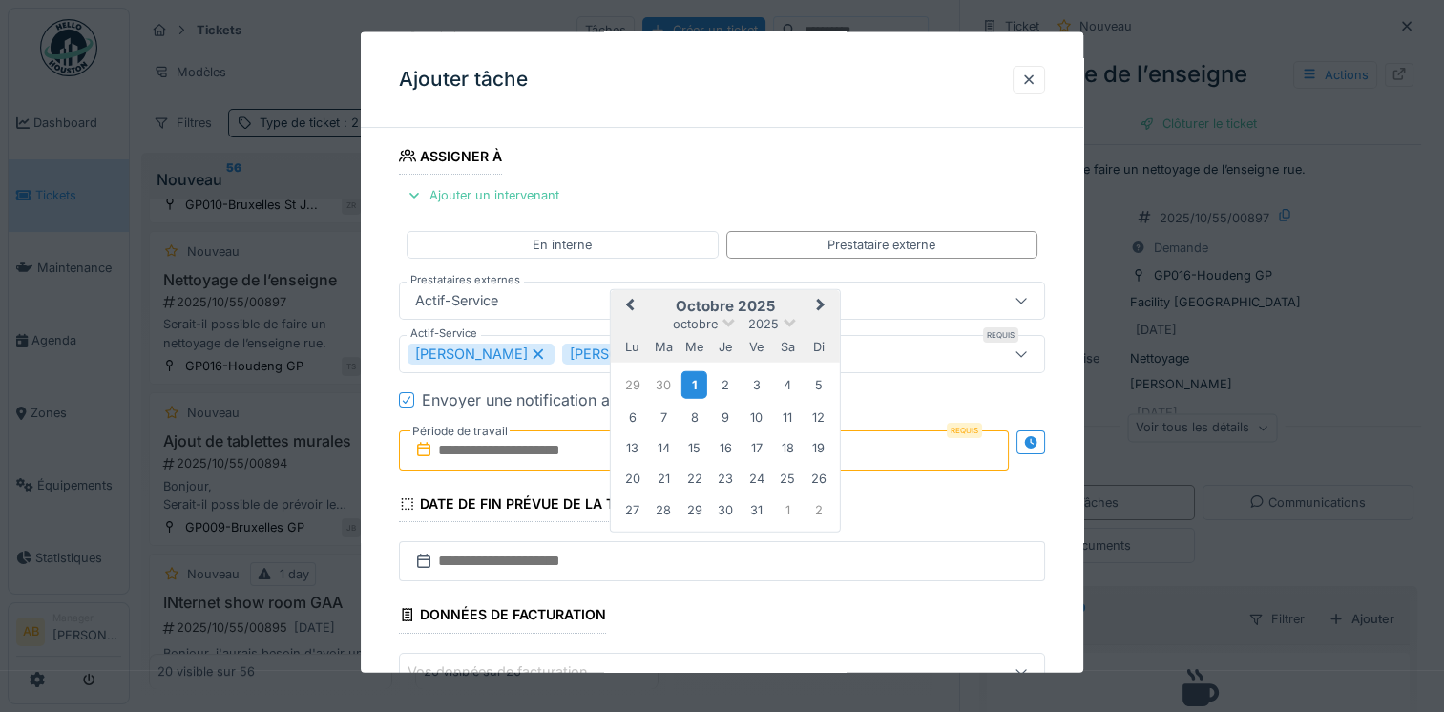
click at [698, 390] on div "1" at bounding box center [695, 384] width 26 height 28
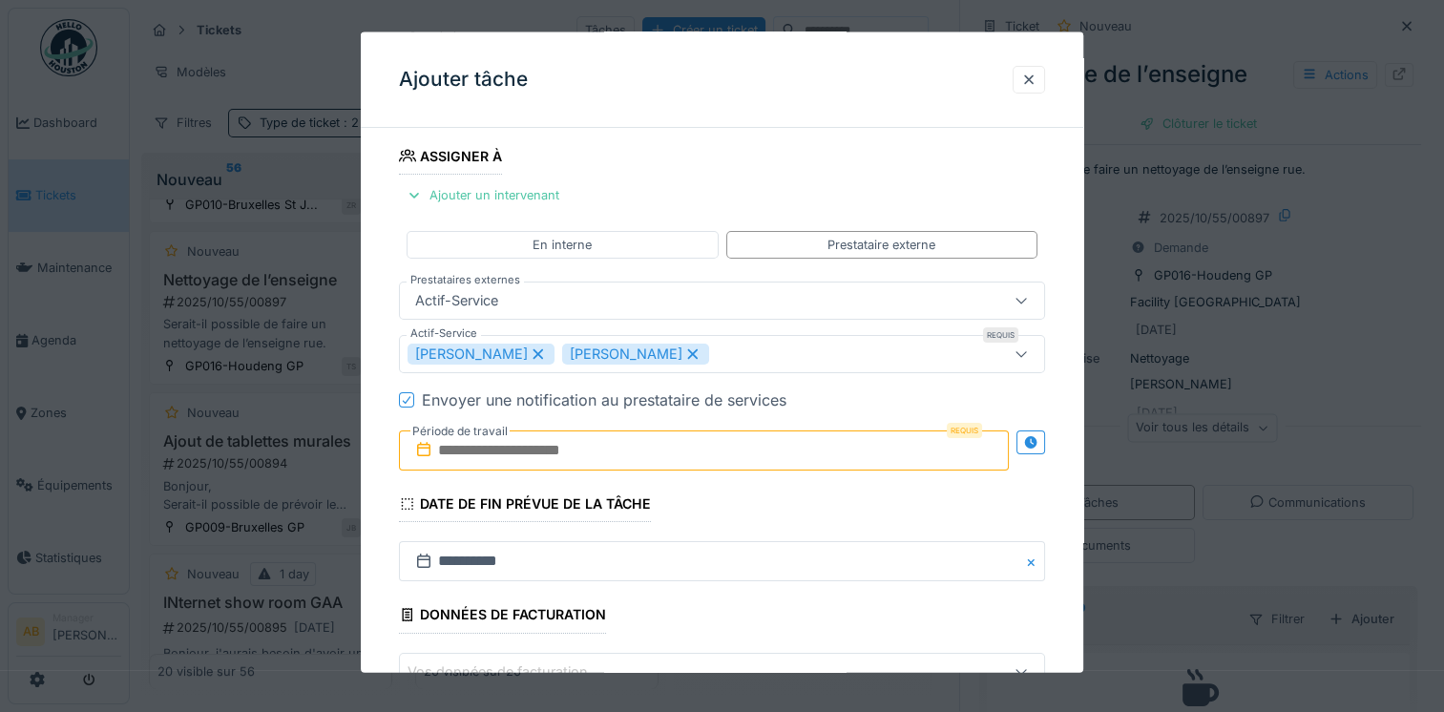
click at [711, 452] on input "text" at bounding box center [704, 451] width 610 height 40
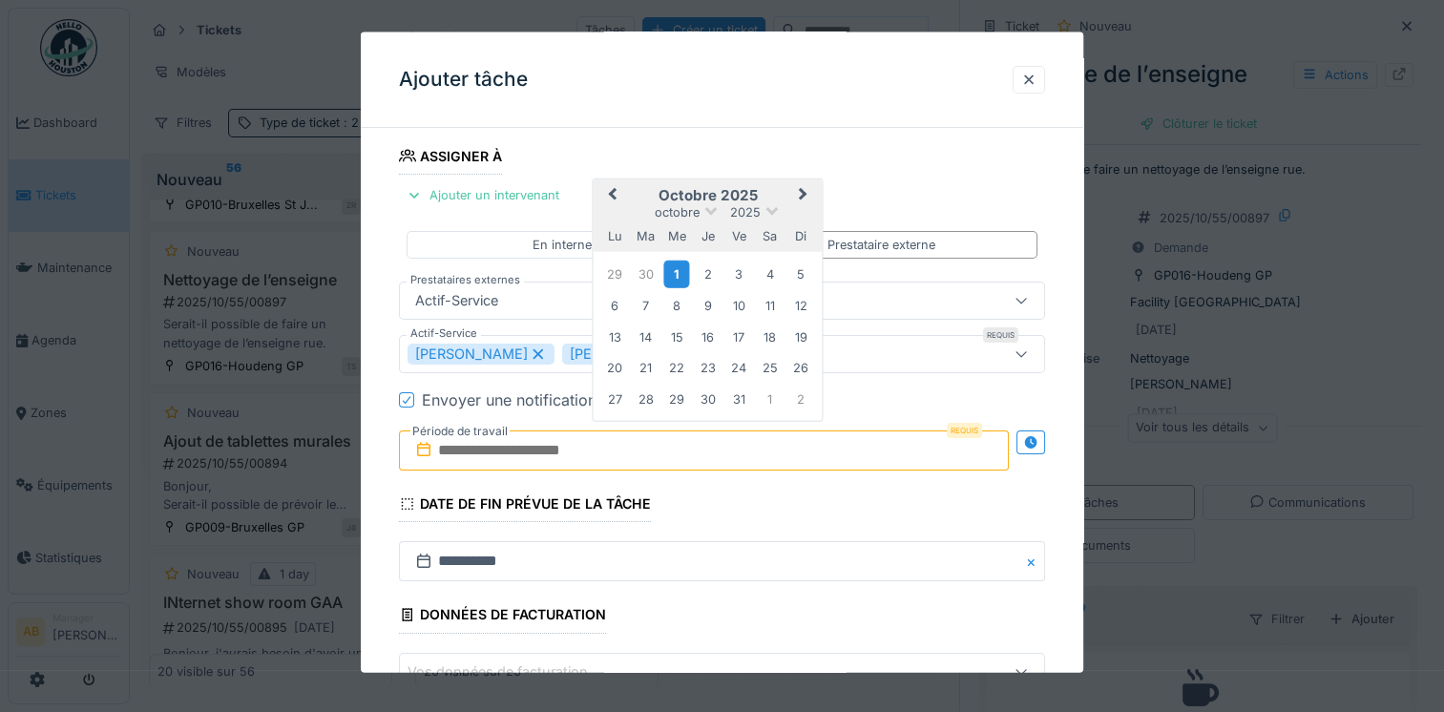
click at [672, 273] on div "1" at bounding box center [677, 274] width 26 height 28
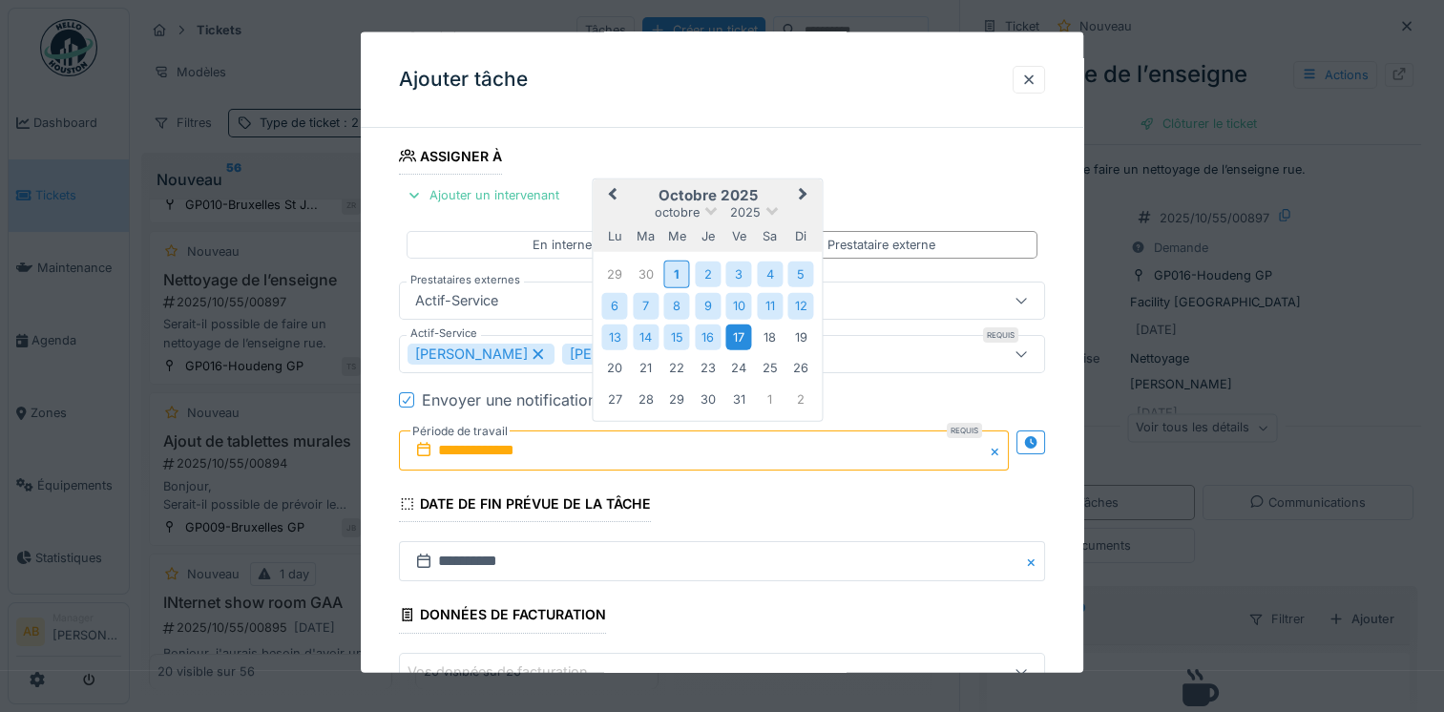
click at [737, 334] on div "17" at bounding box center [739, 337] width 26 height 26
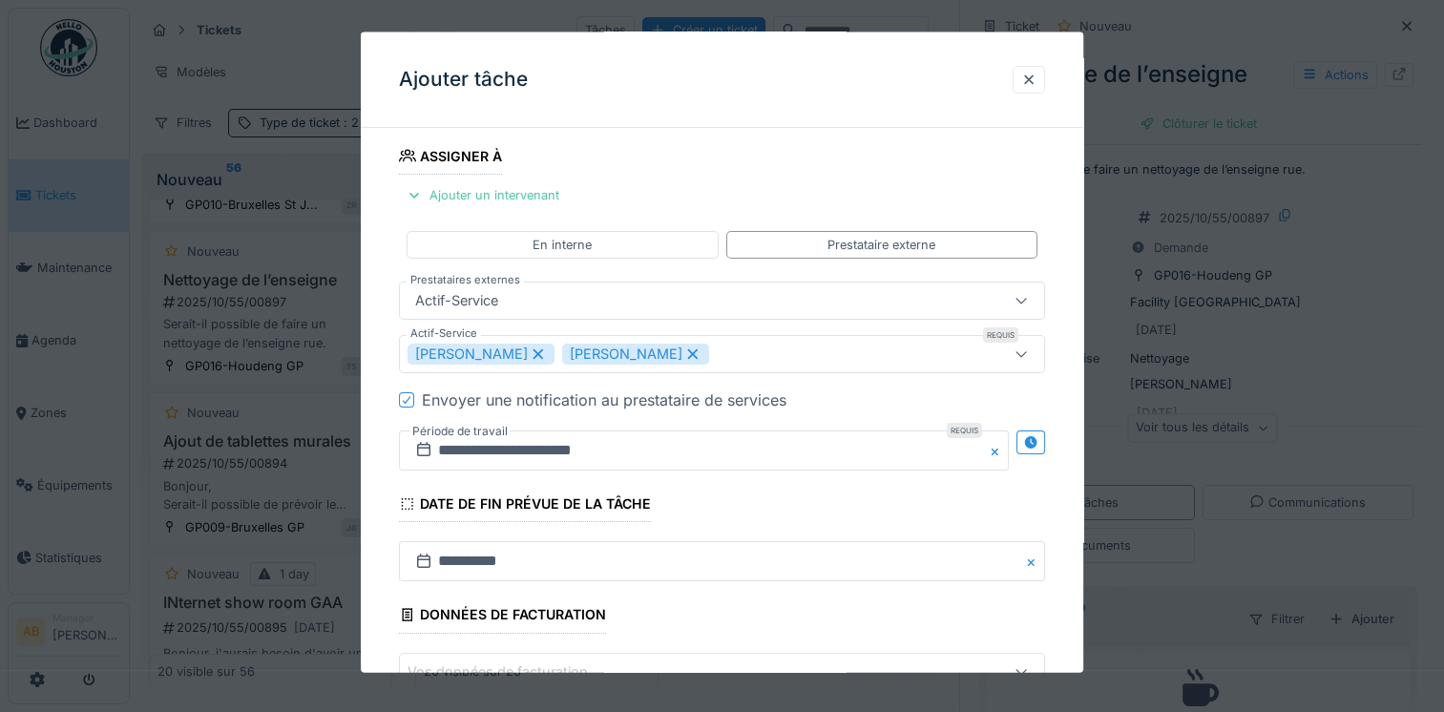
scroll to position [340, 0]
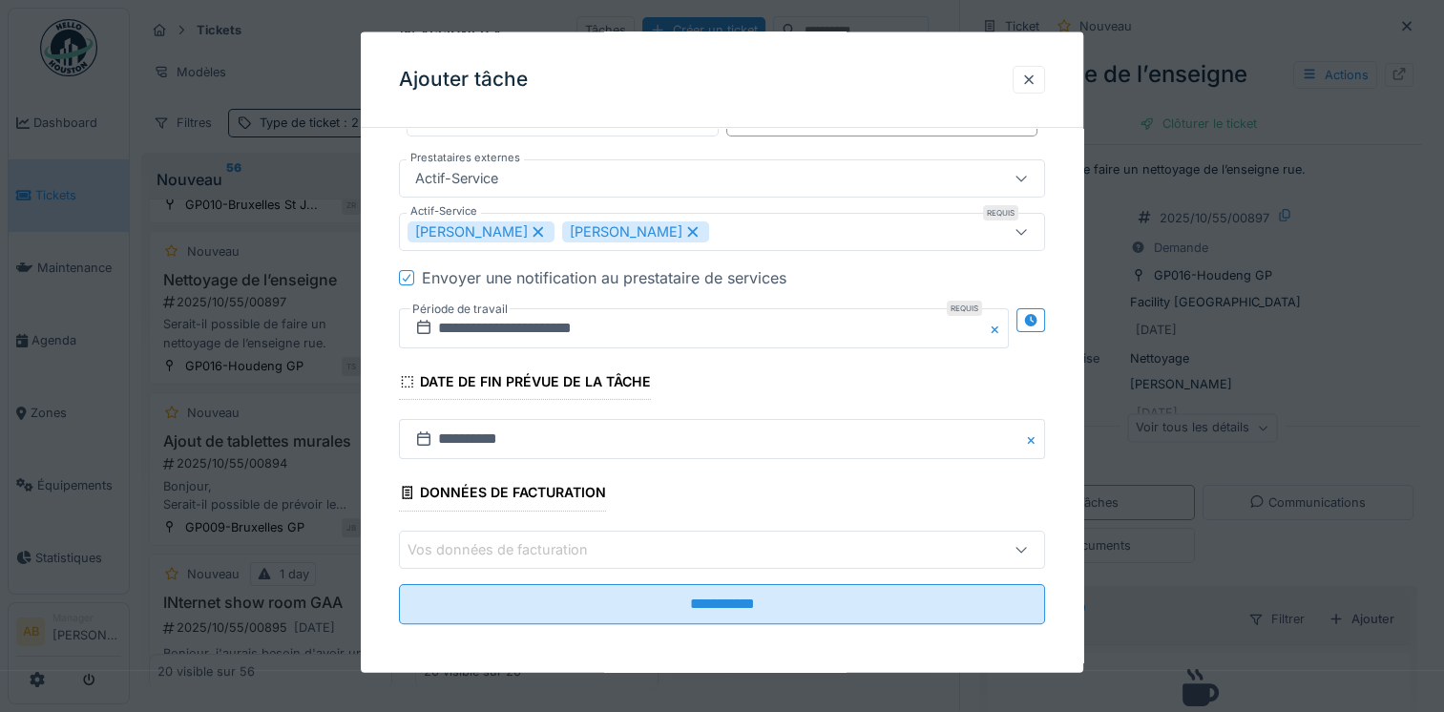
click at [817, 544] on div "Vos données de facturation" at bounding box center [683, 548] width 551 height 21
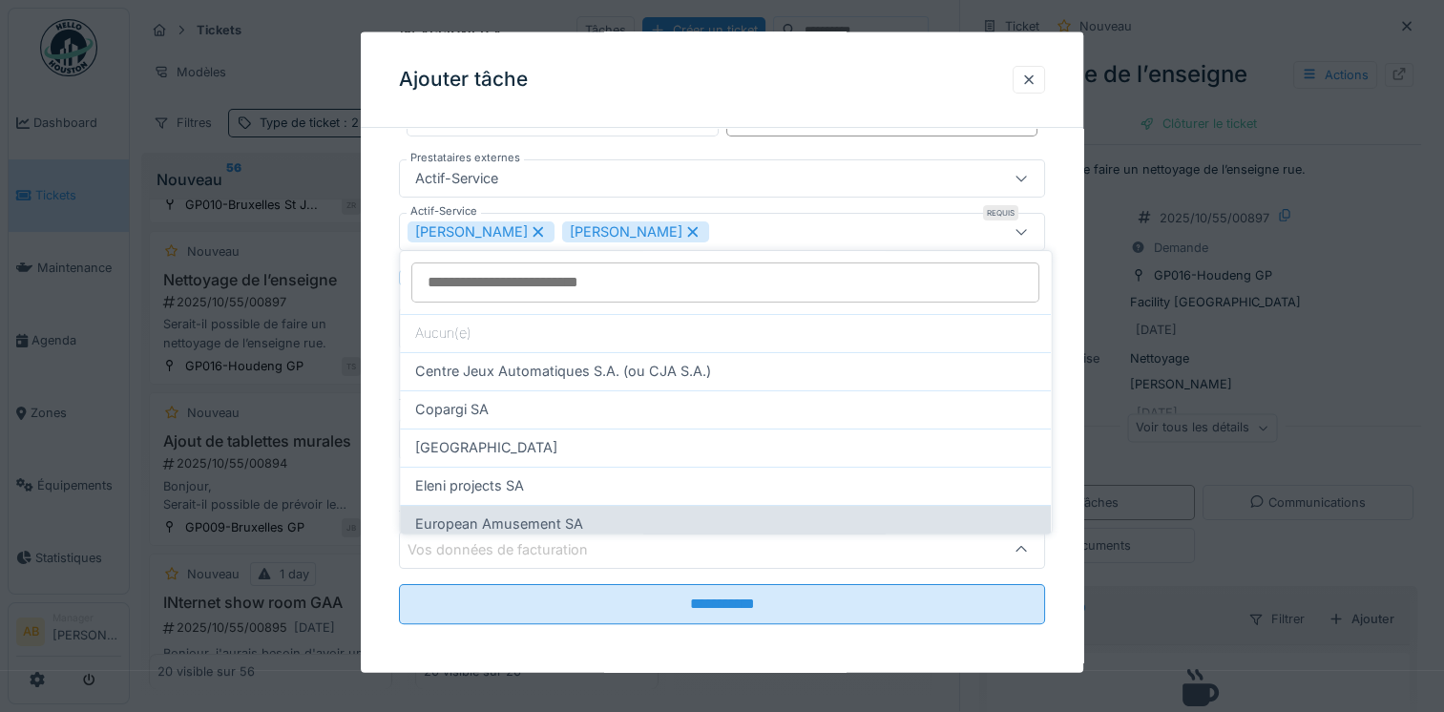
click at [654, 514] on div "European Amusement SA" at bounding box center [725, 524] width 620 height 21
type input "*"
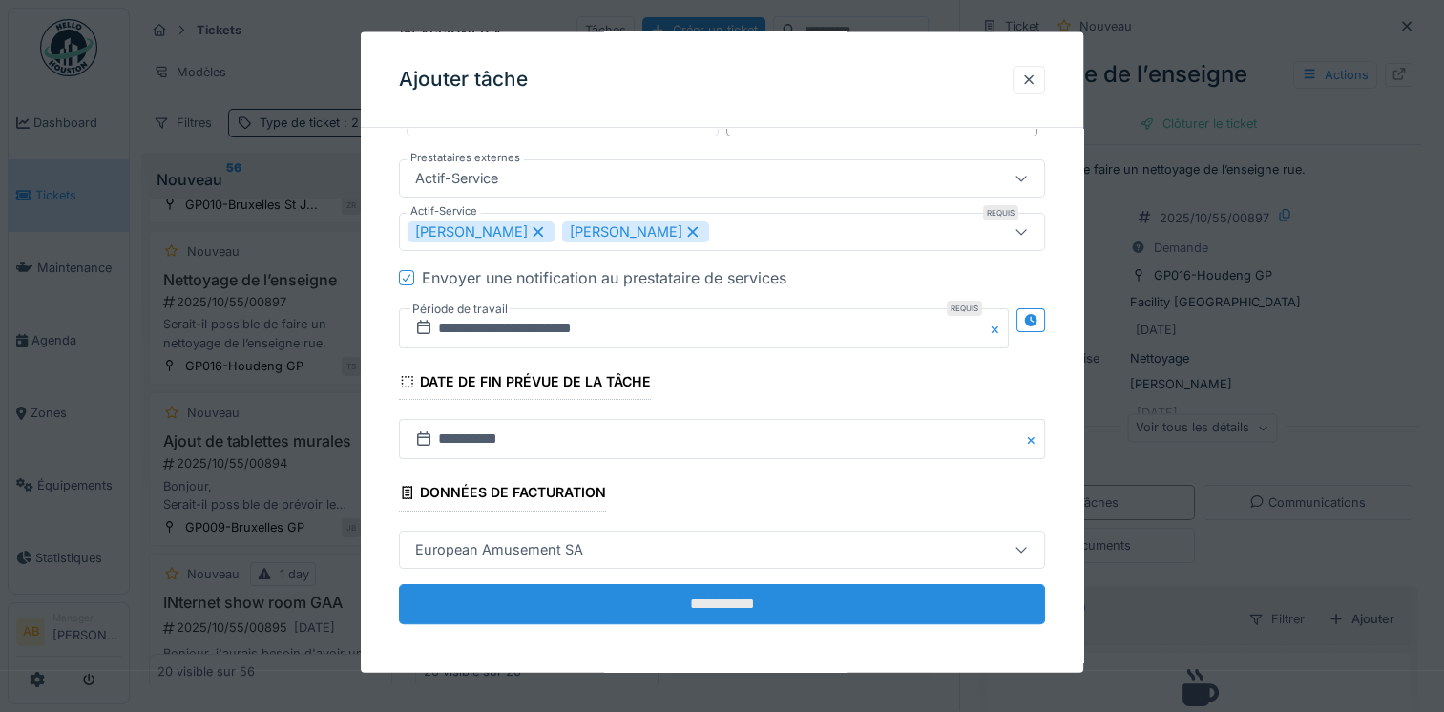
click at [725, 598] on input "**********" at bounding box center [722, 603] width 646 height 40
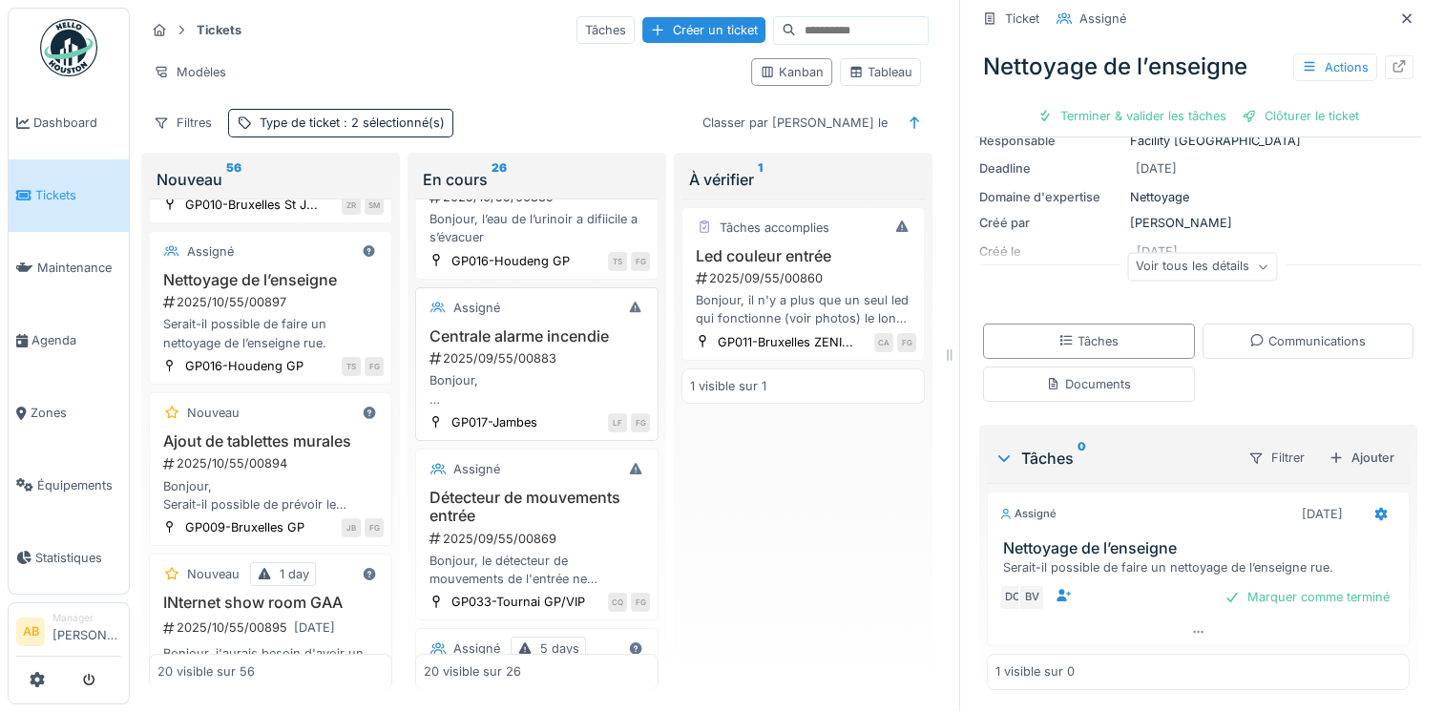
scroll to position [286, 0]
